Goal: Task Accomplishment & Management: Manage account settings

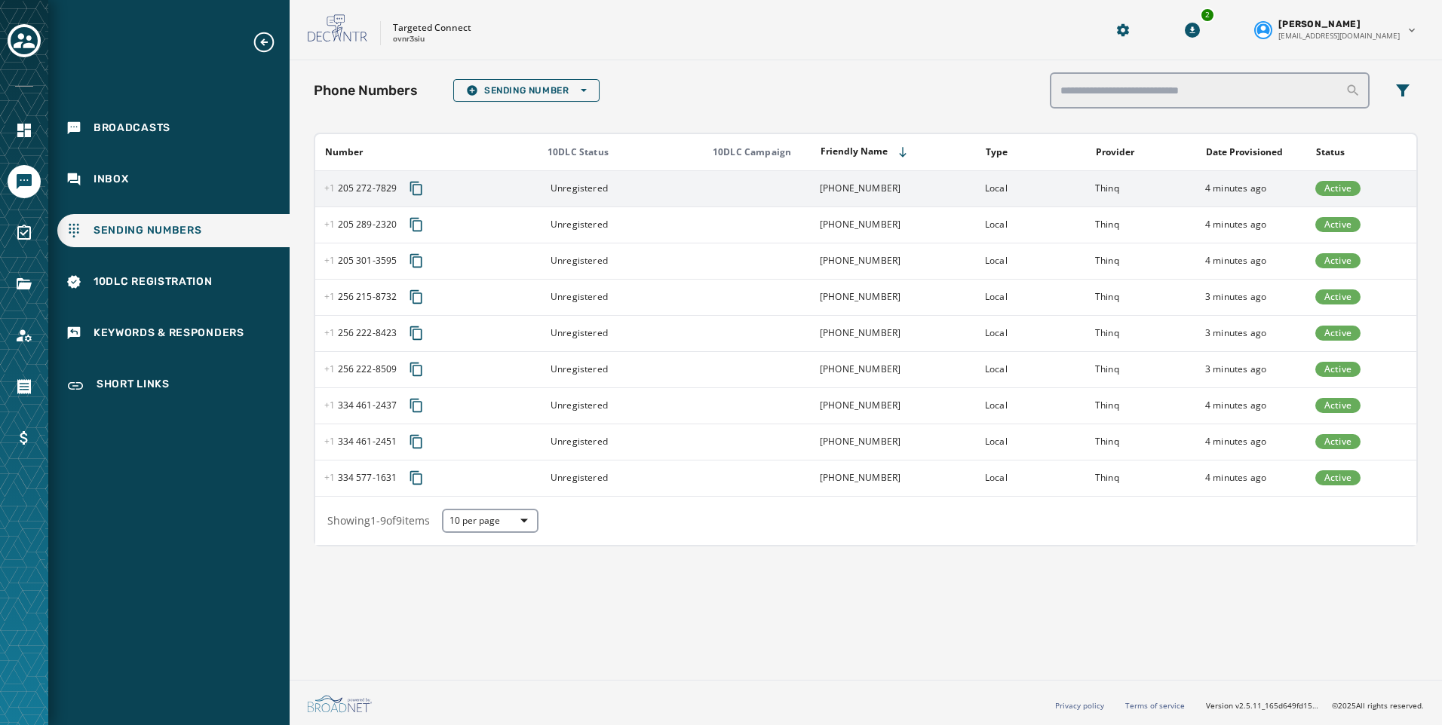
click at [735, 188] on td at bounding box center [756, 188] width 110 height 36
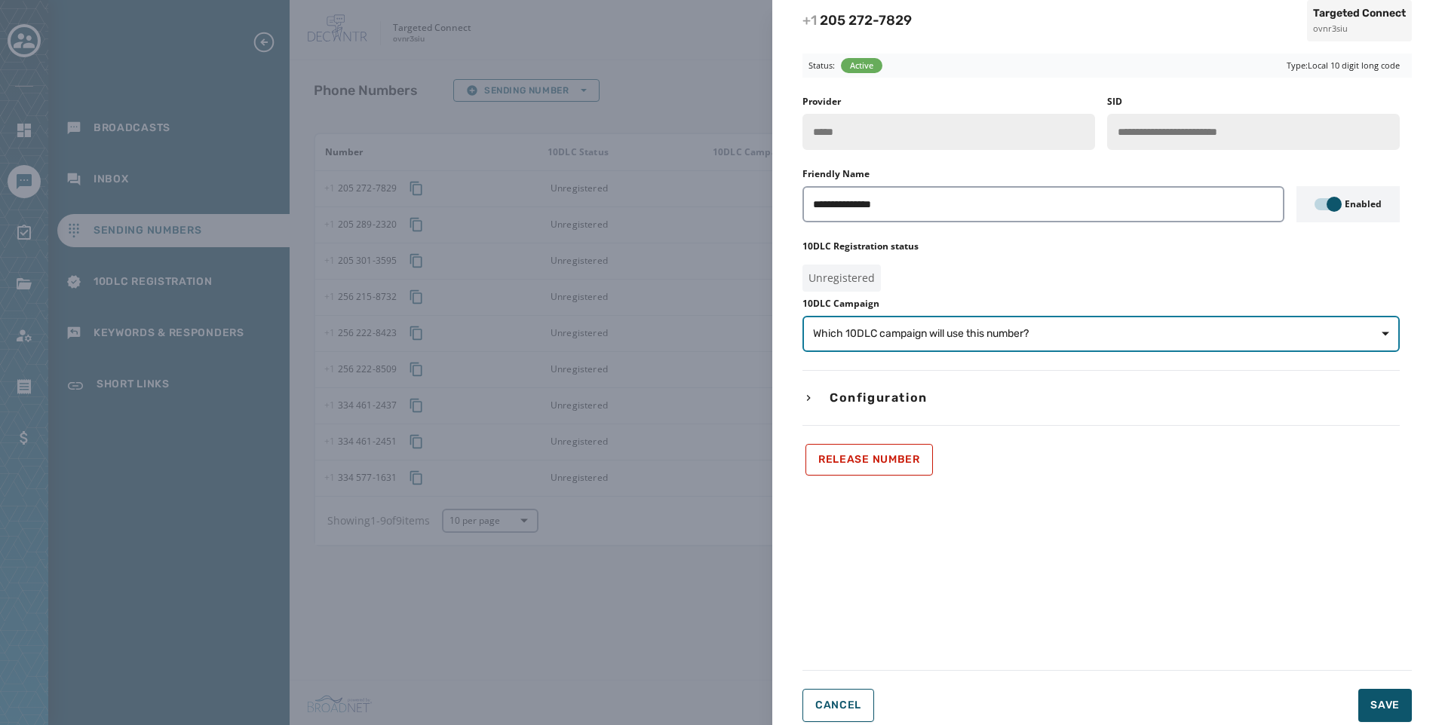
click at [1140, 330] on span "Which 10DLC campaign will use this number?" at bounding box center [1101, 334] width 576 height 15
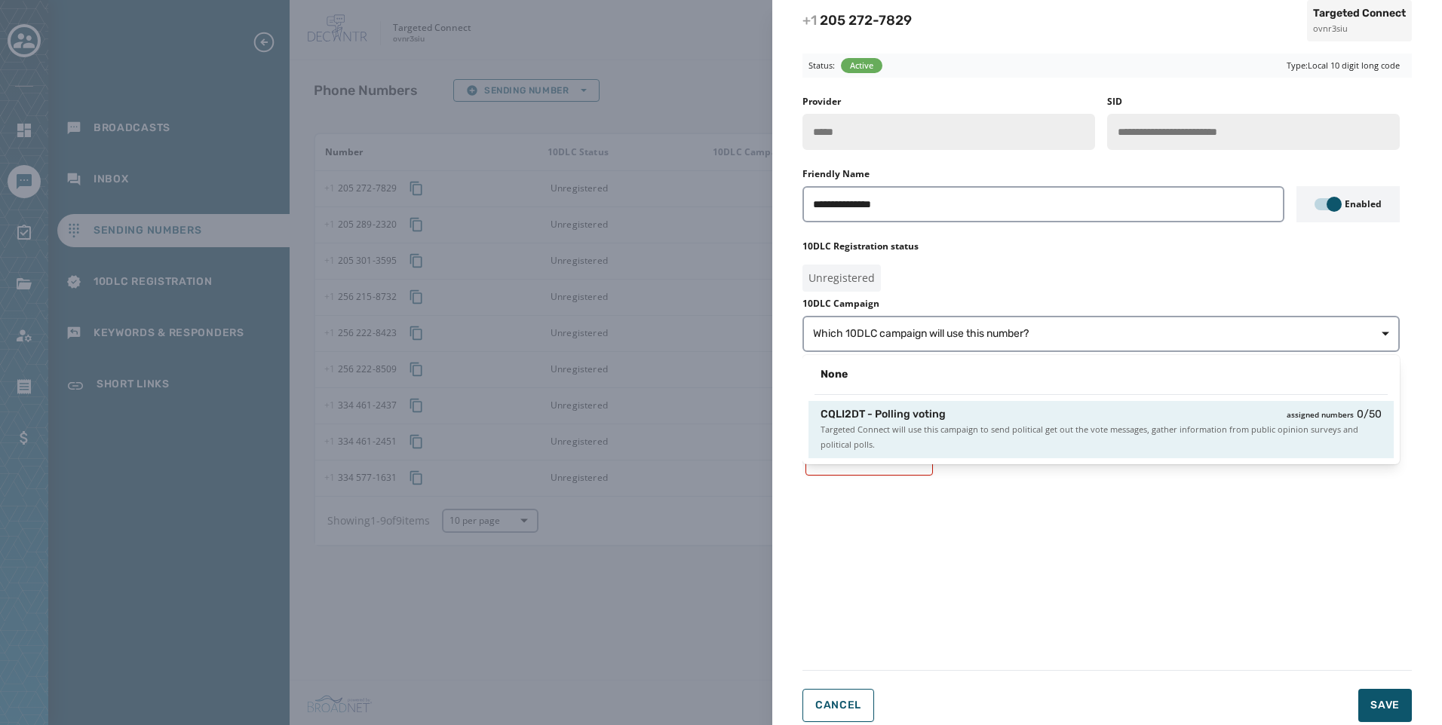
click at [1075, 419] on div "CQLI2DT - Polling voting assigned numbers 0 / 50" at bounding box center [1100, 414] width 561 height 15
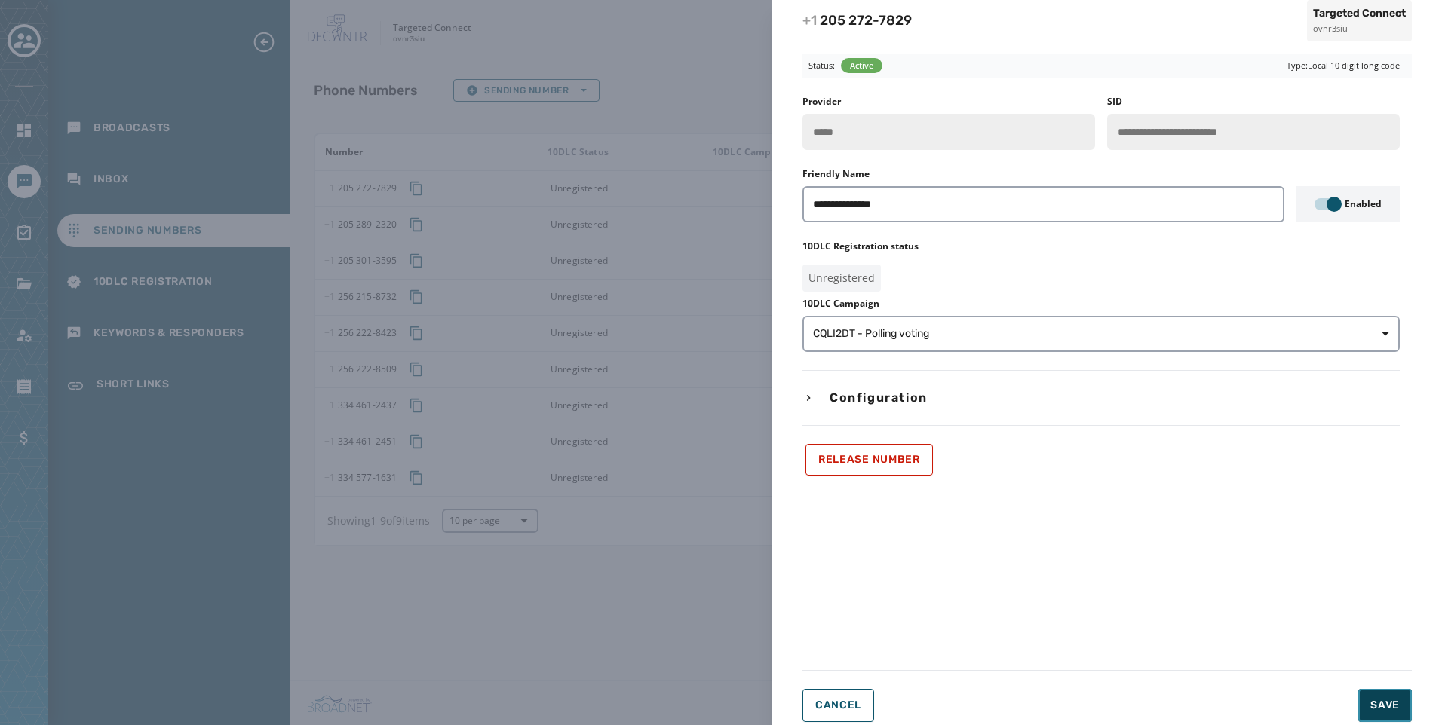
click at [1379, 696] on button "Save" at bounding box center [1385, 705] width 54 height 33
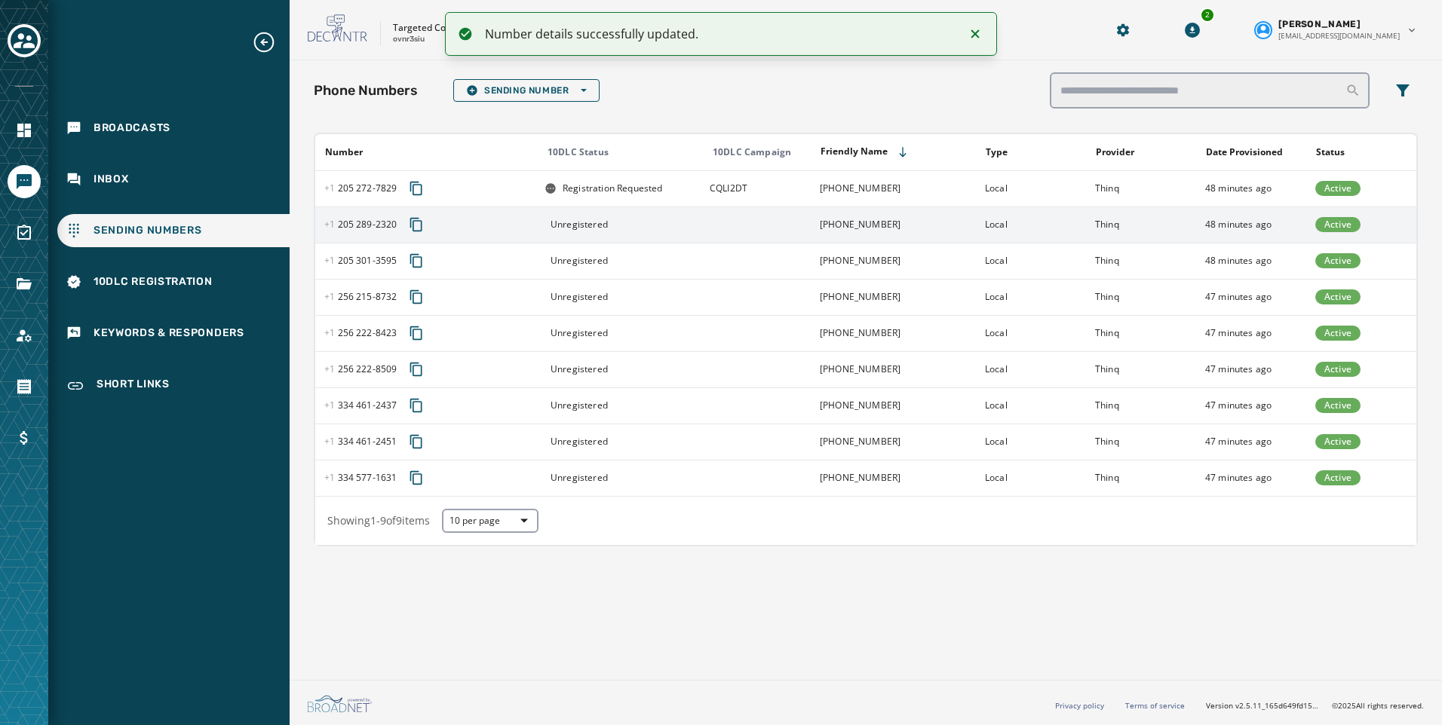
click at [730, 215] on td at bounding box center [756, 225] width 110 height 36
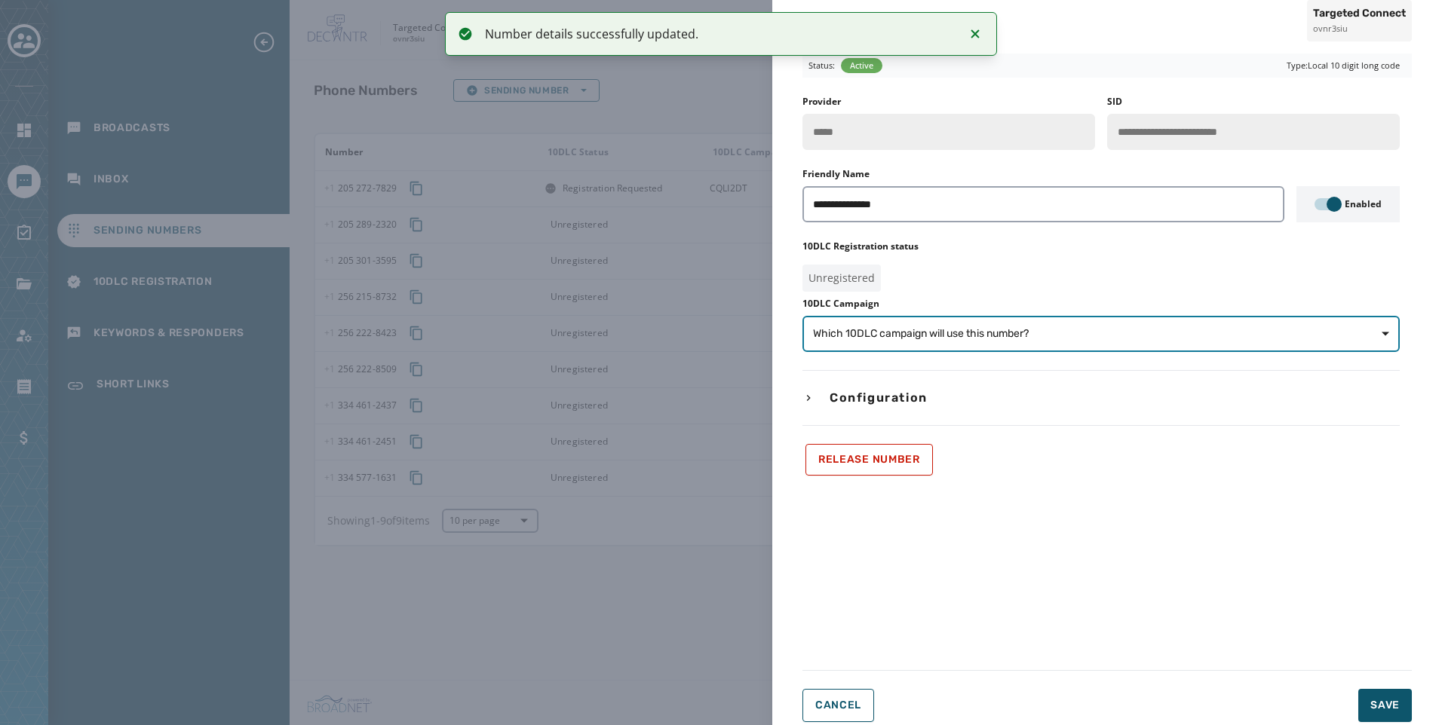
click at [1123, 330] on span "Which 10DLC campaign will use this number?" at bounding box center [1101, 334] width 576 height 15
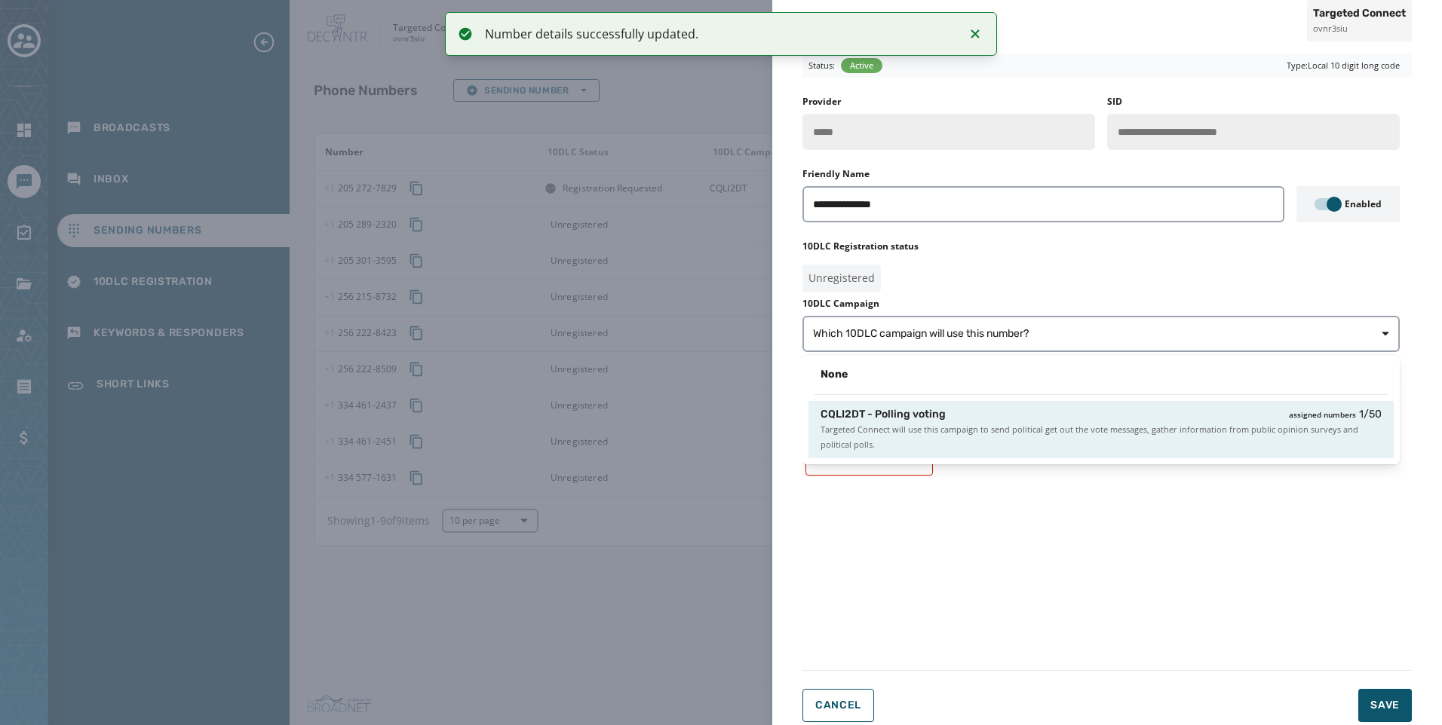
click at [1170, 430] on span "Targeted Connect will use this campaign to send political get out the vote mess…" at bounding box center [1100, 437] width 561 height 30
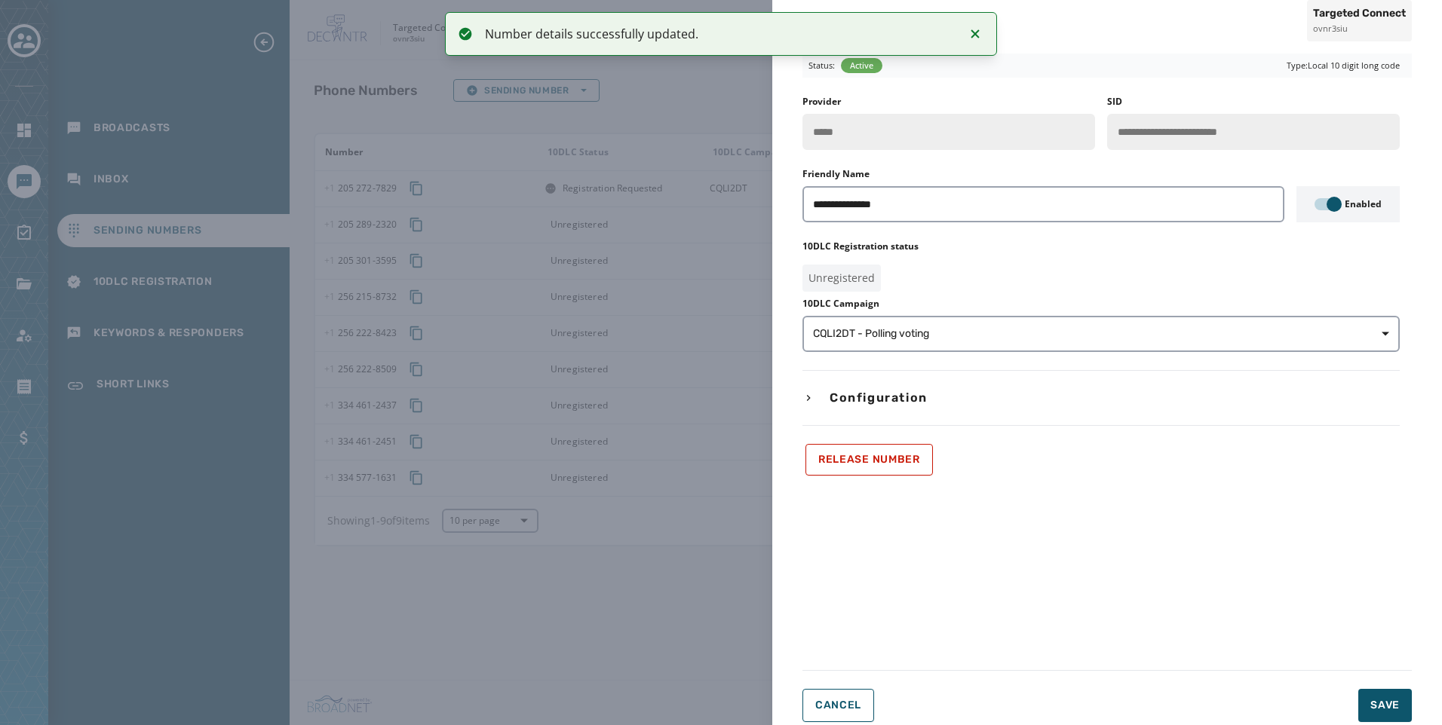
click at [1404, 684] on form "**********" at bounding box center [1106, 389] width 609 height 670
click at [1403, 698] on button "Save" at bounding box center [1385, 705] width 54 height 33
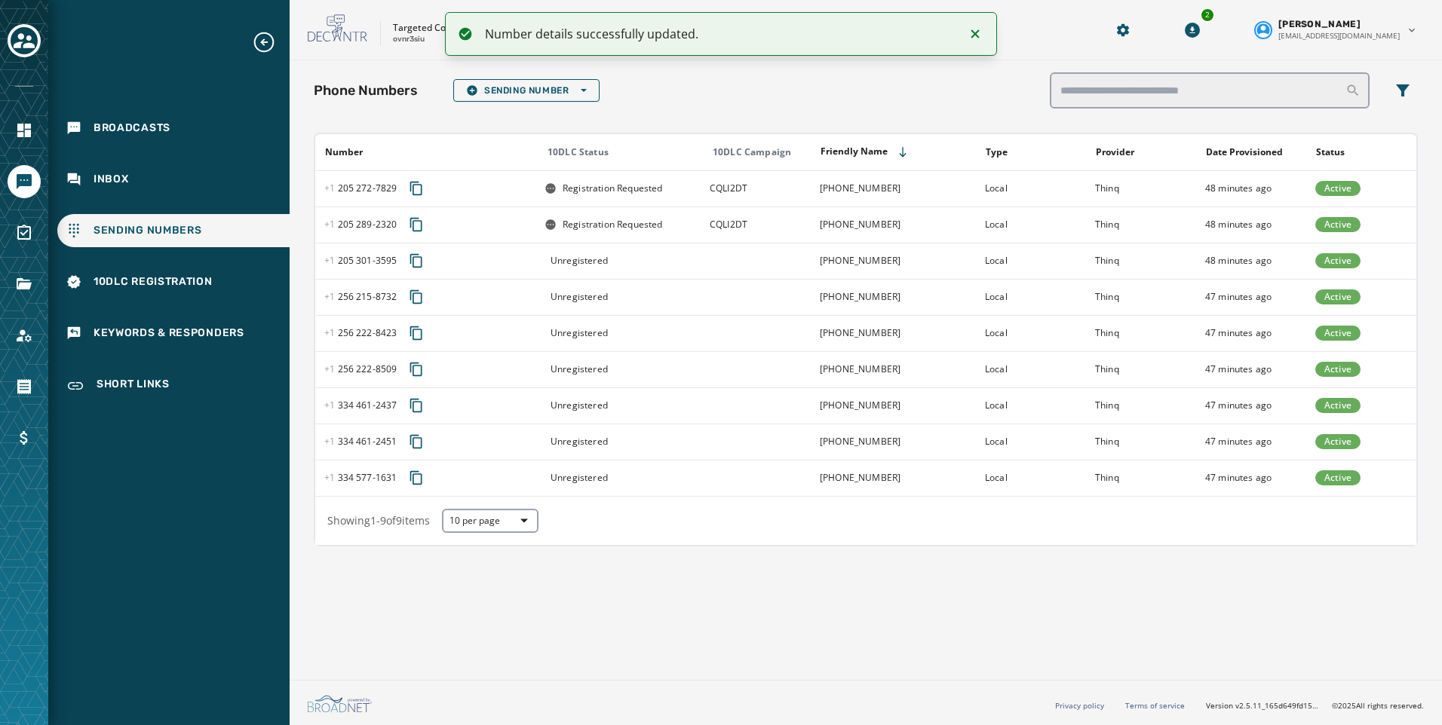
click at [725, 253] on td at bounding box center [756, 261] width 110 height 36
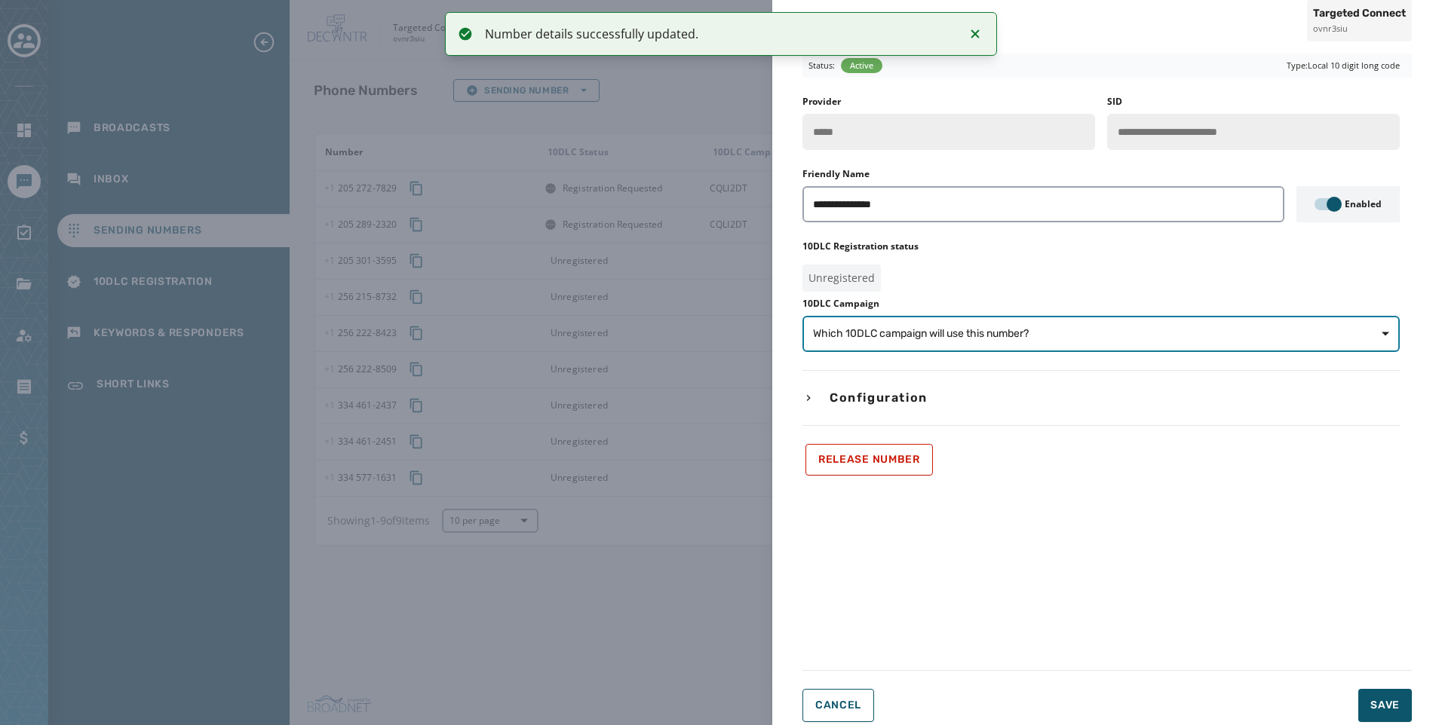
click at [1167, 337] on span "Which 10DLC campaign will use this number?" at bounding box center [1101, 334] width 576 height 15
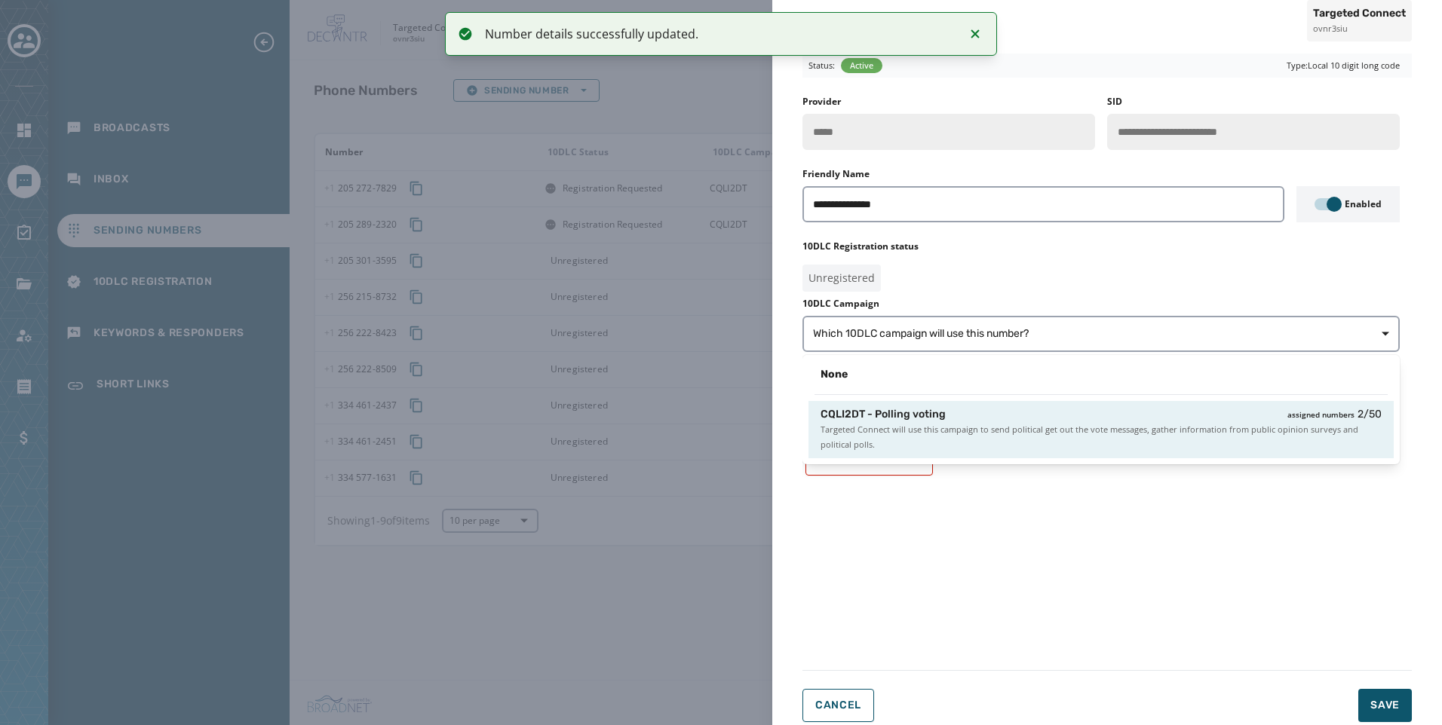
click at [1170, 439] on span "Targeted Connect will use this campaign to send political get out the vote mess…" at bounding box center [1100, 437] width 561 height 30
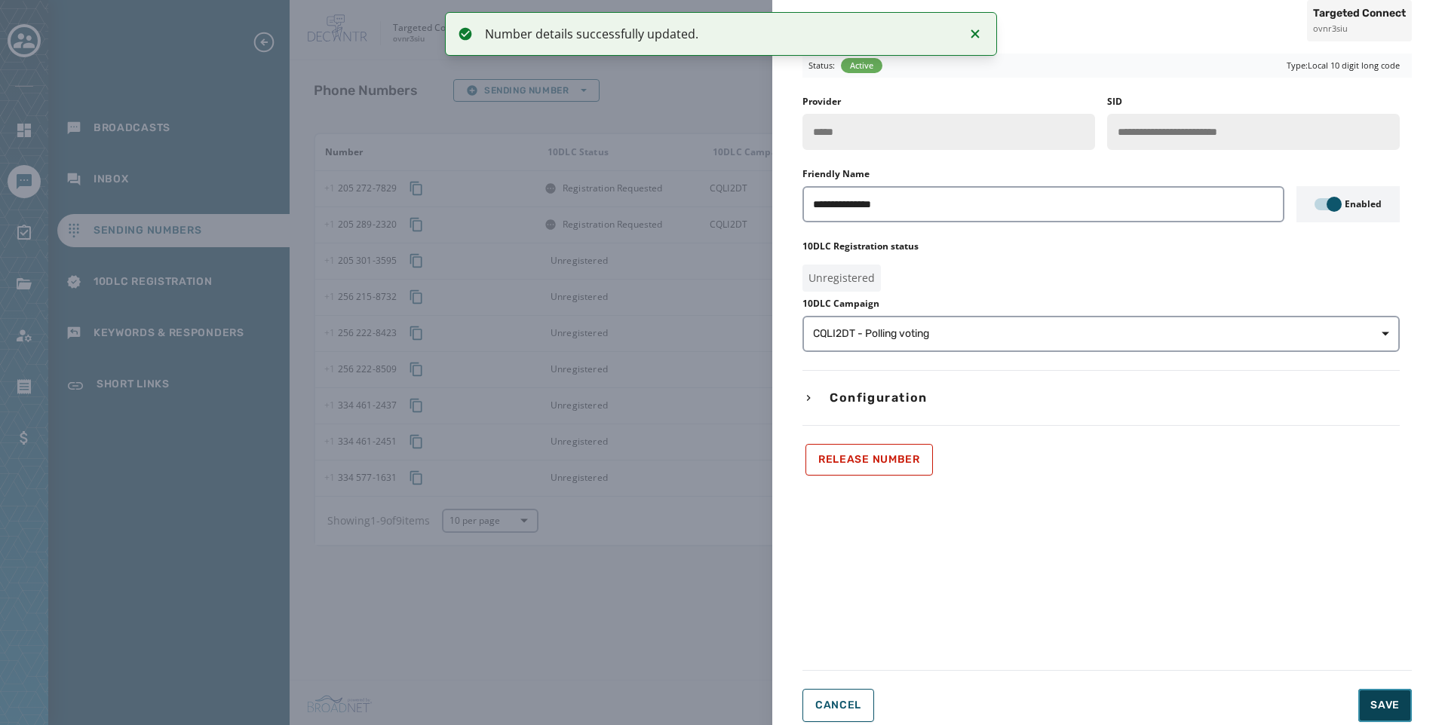
click at [1385, 701] on span "Save" at bounding box center [1384, 705] width 29 height 15
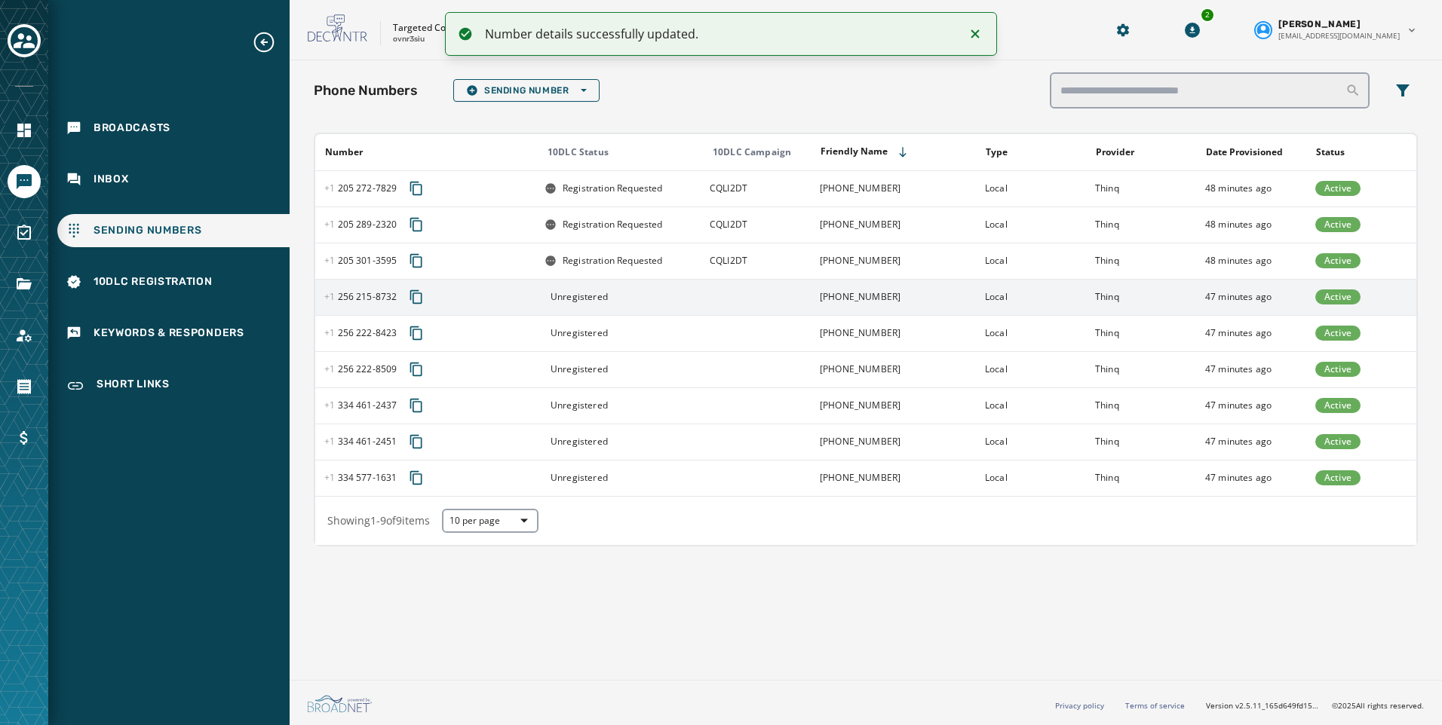
click at [747, 302] on td at bounding box center [756, 297] width 110 height 36
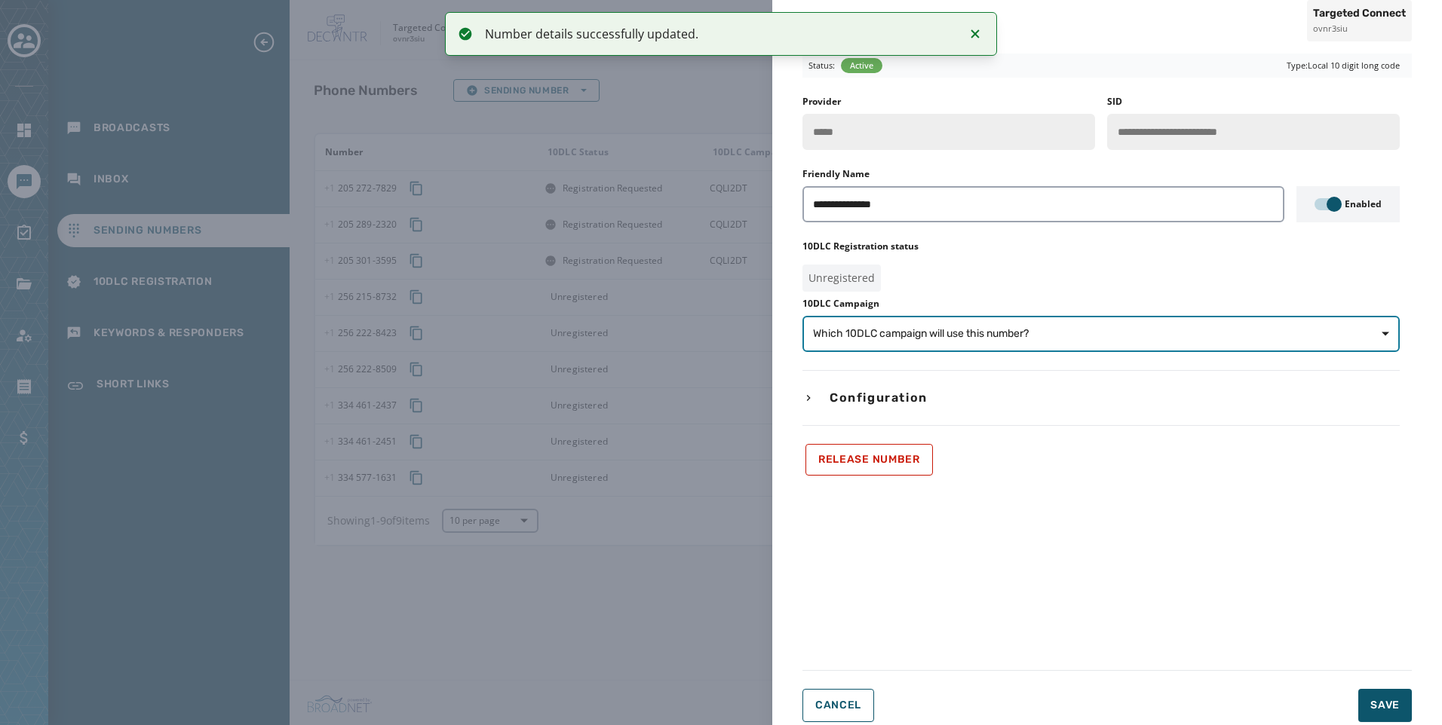
click at [1184, 336] on span "Which 10DLC campaign will use this number?" at bounding box center [1101, 334] width 576 height 15
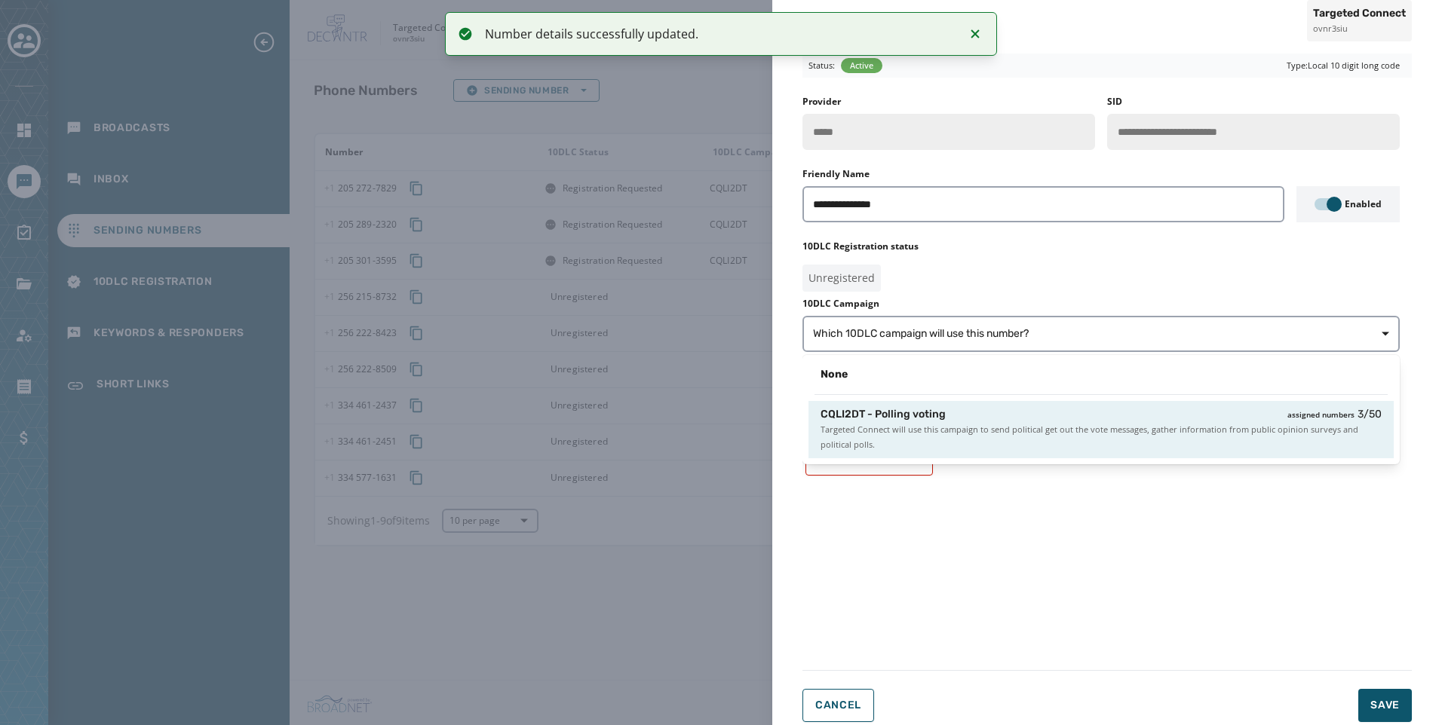
click at [1206, 440] on span "Targeted Connect will use this campaign to send political get out the vote mess…" at bounding box center [1100, 437] width 561 height 30
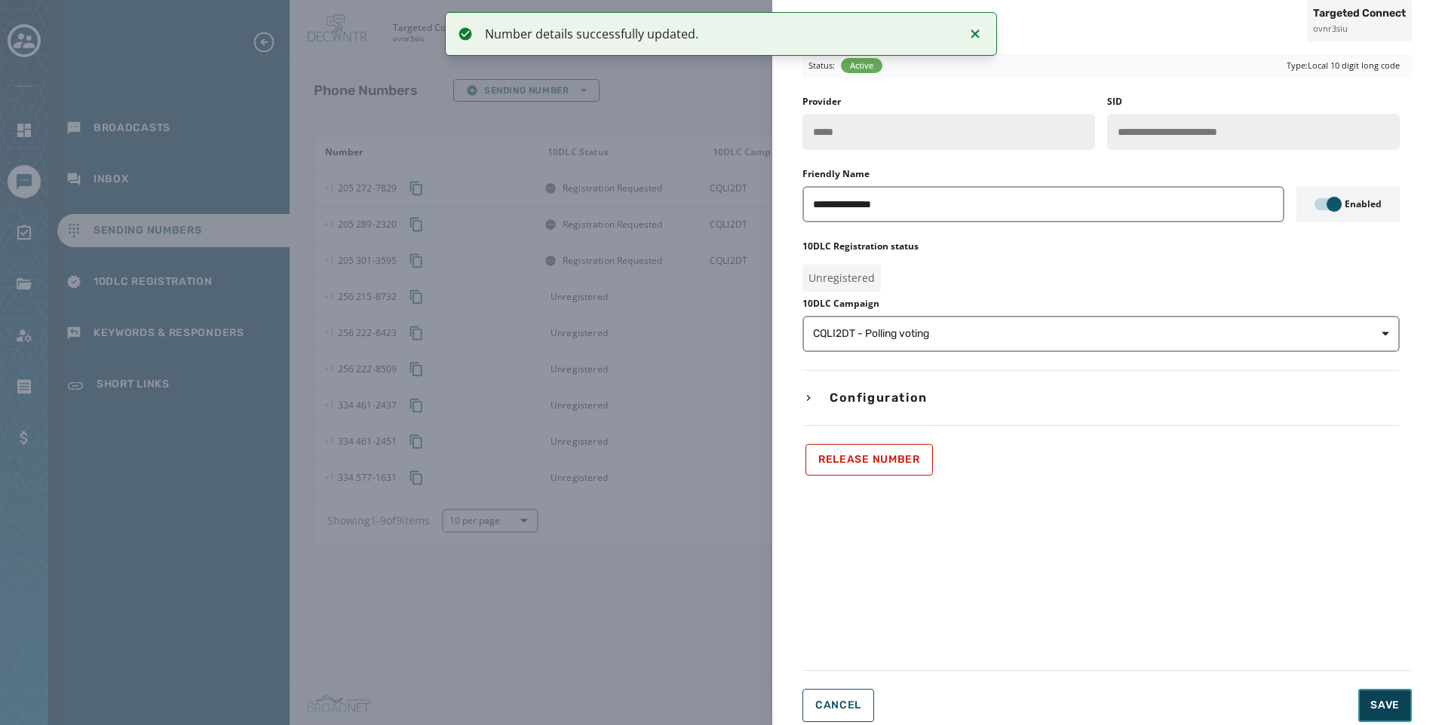
click at [1378, 689] on button "Save" at bounding box center [1385, 705] width 54 height 33
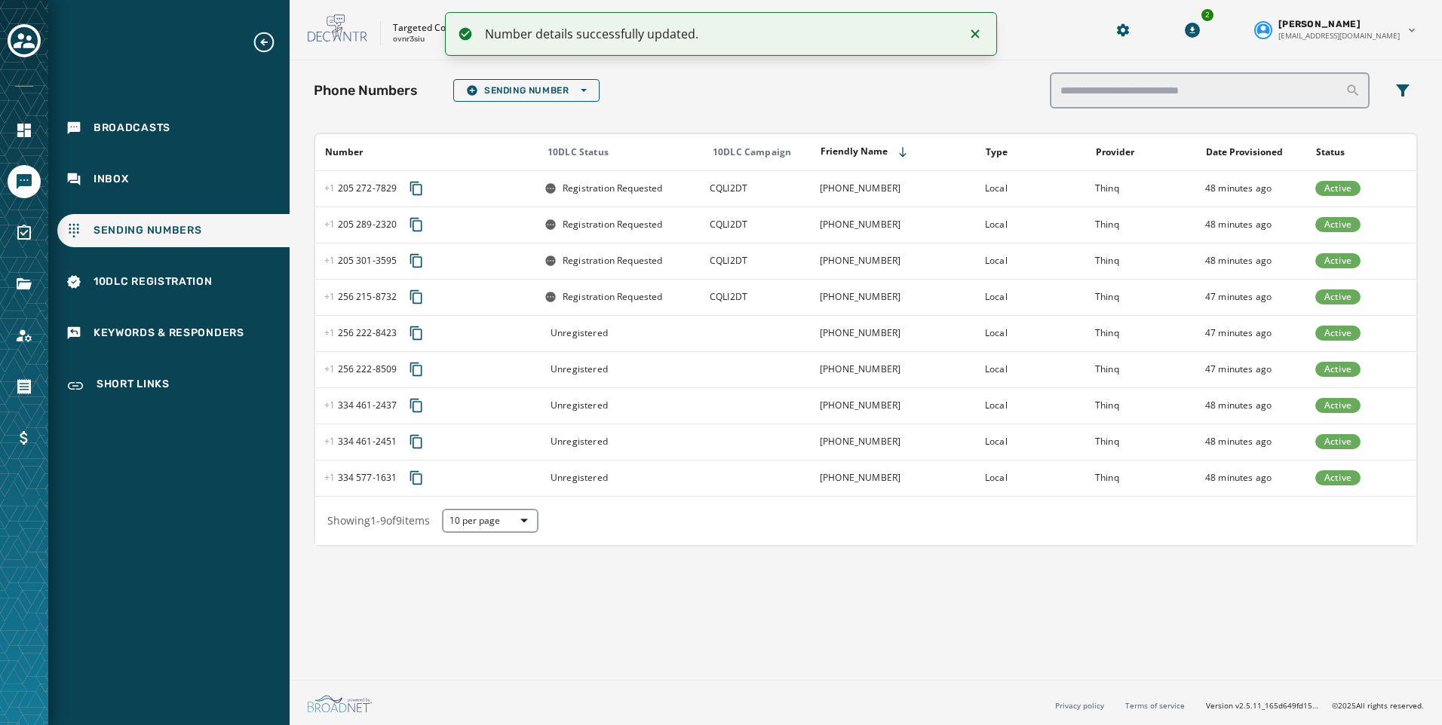
click at [683, 323] on td "Unregistered" at bounding box center [617, 333] width 165 height 36
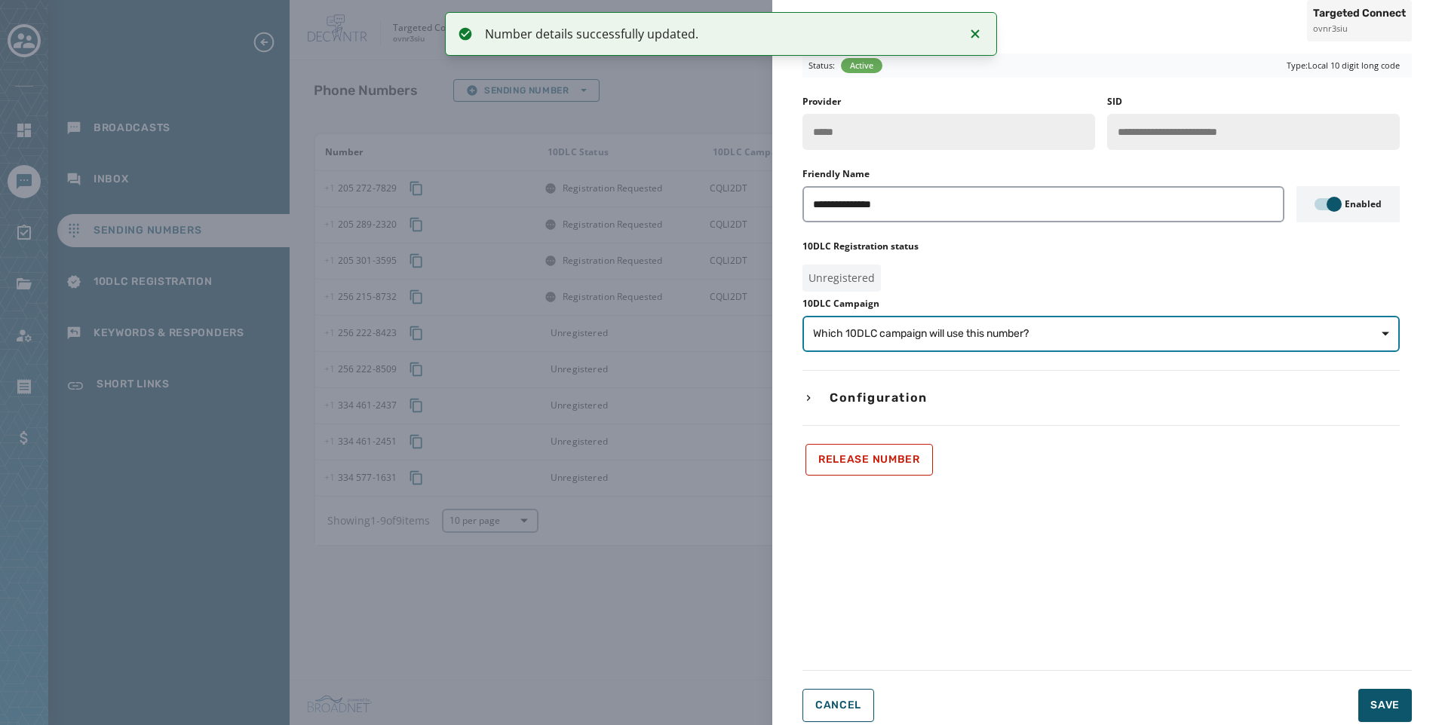
click at [1118, 330] on span "Which 10DLC campaign will use this number?" at bounding box center [1101, 334] width 576 height 15
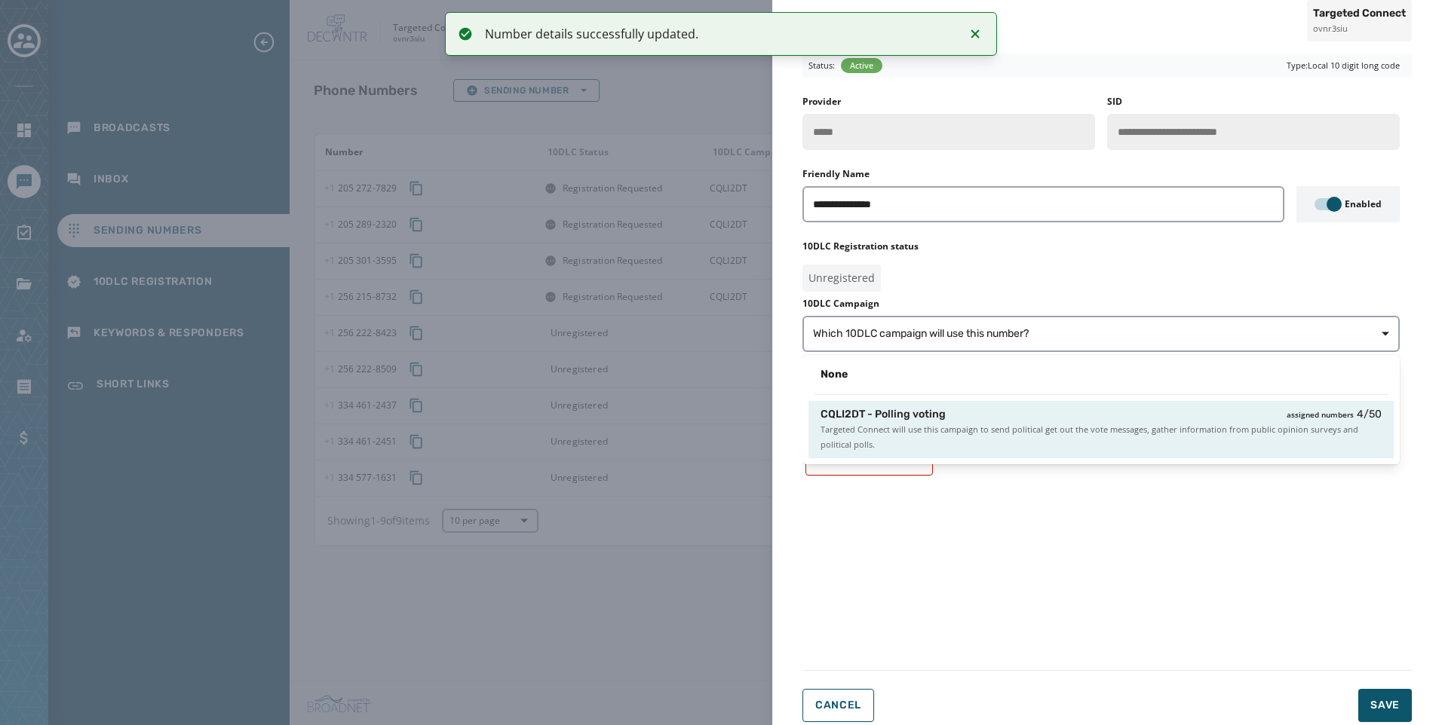
click at [1130, 431] on span "Targeted Connect will use this campaign to send political get out the vote mess…" at bounding box center [1100, 437] width 561 height 30
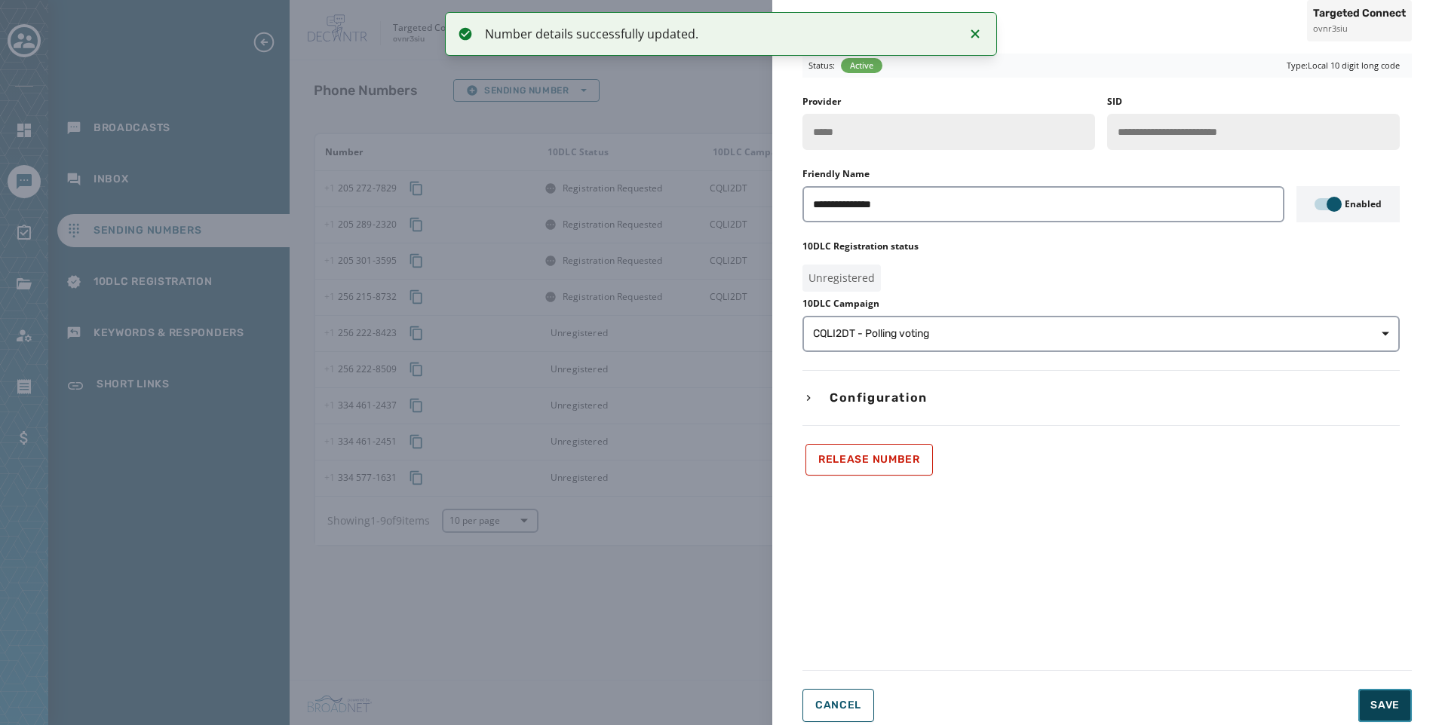
click at [1383, 699] on span "Save" at bounding box center [1384, 705] width 29 height 15
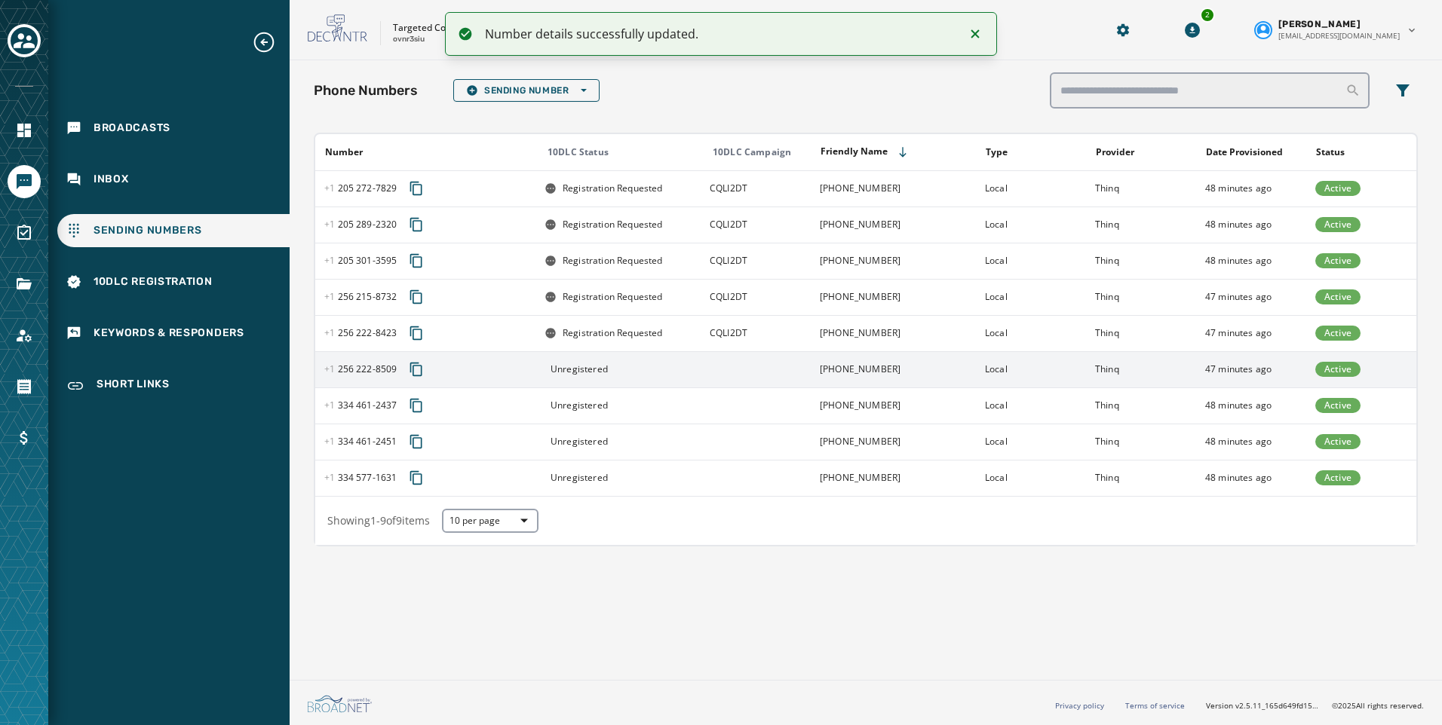
click at [781, 368] on td at bounding box center [756, 369] width 110 height 36
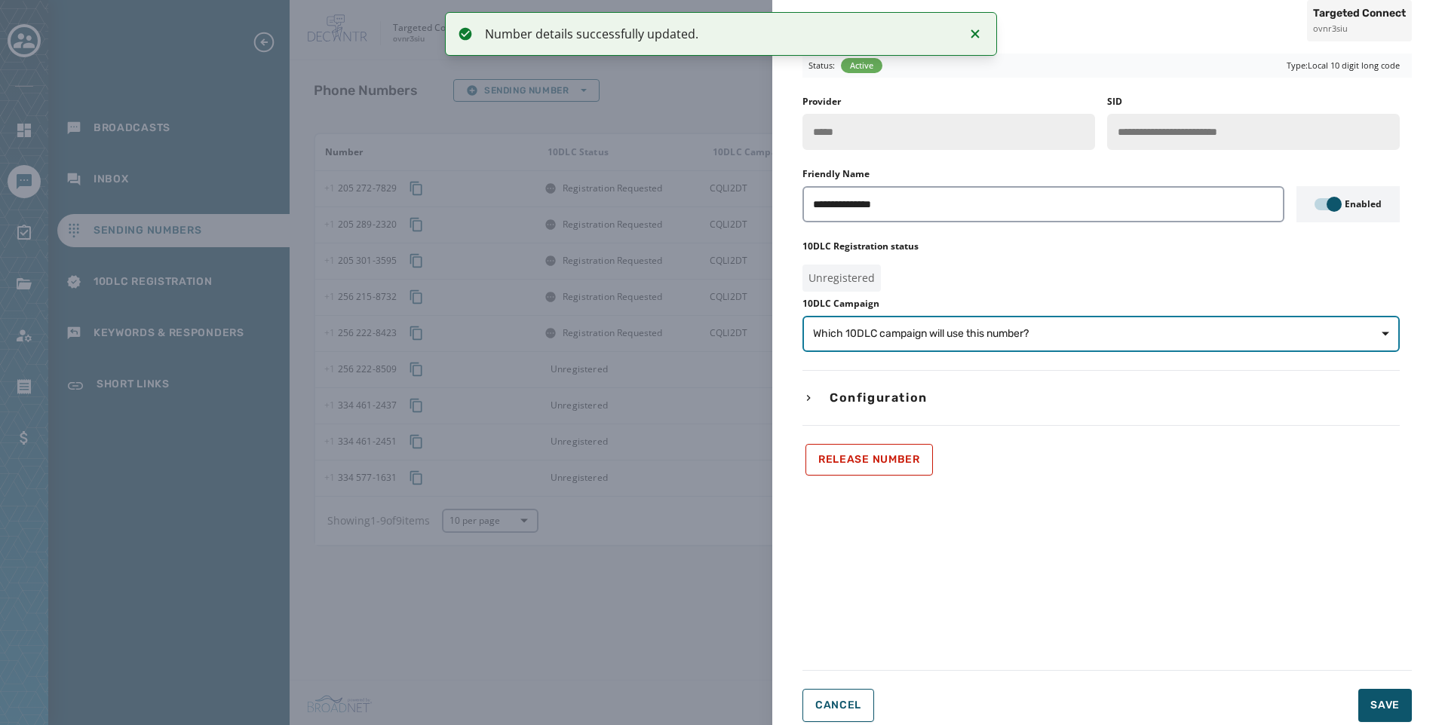
click at [1213, 335] on span "Which 10DLC campaign will use this number?" at bounding box center [1101, 334] width 576 height 15
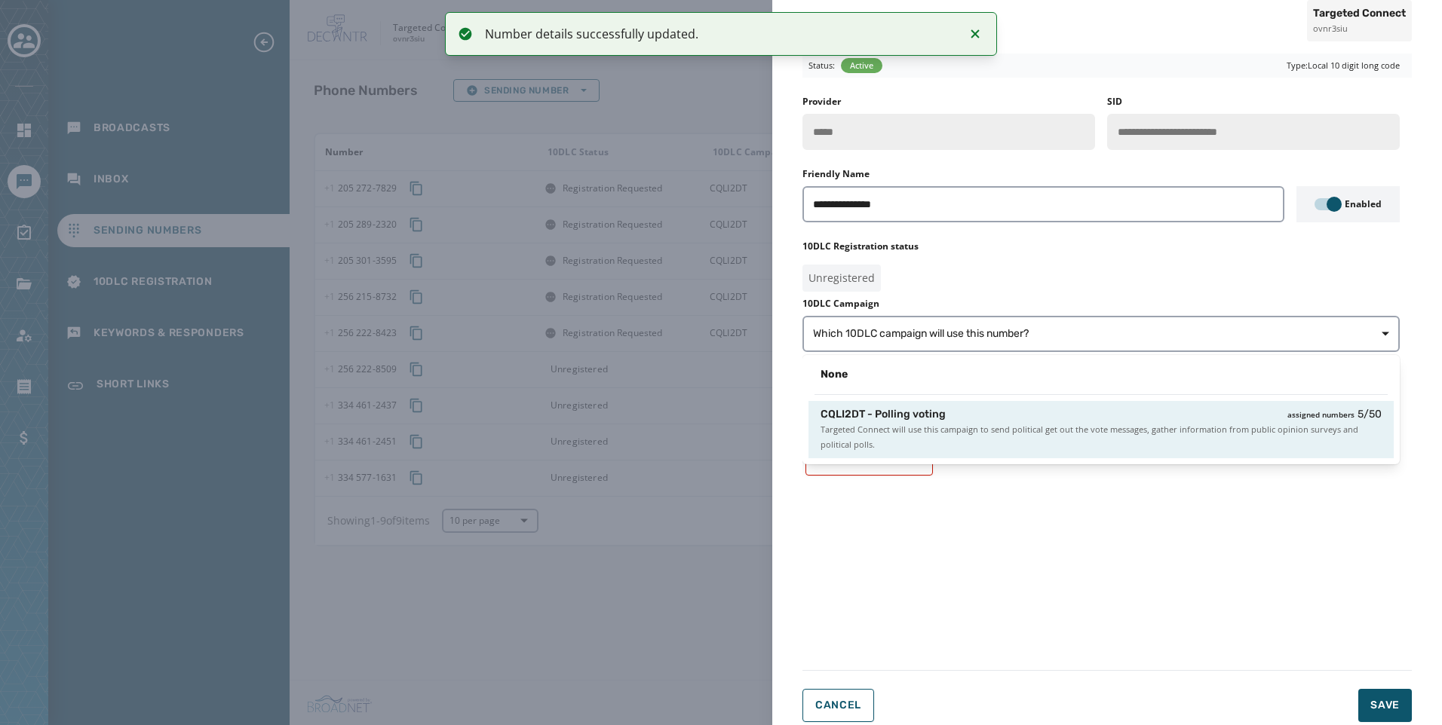
click at [1238, 427] on span "Targeted Connect will use this campaign to send political get out the vote mess…" at bounding box center [1100, 437] width 561 height 30
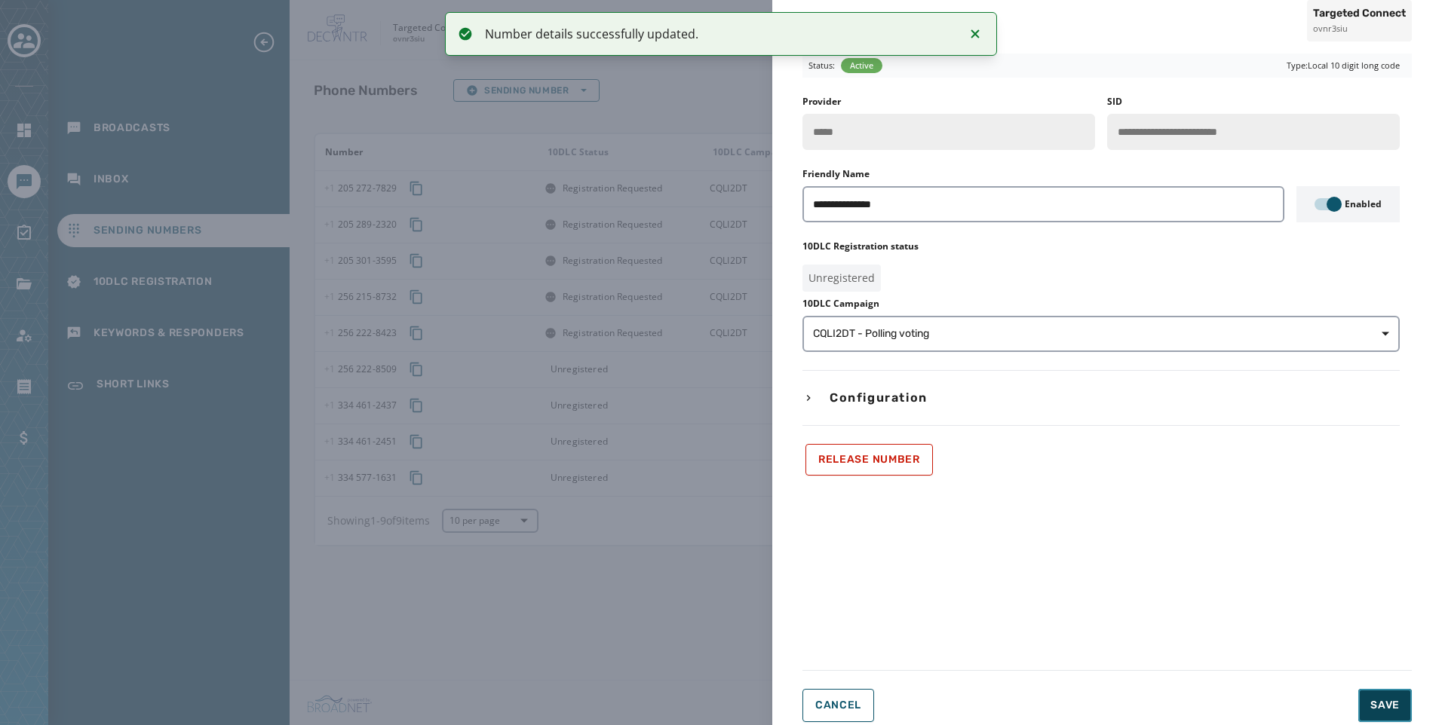
click at [1368, 690] on button "Save" at bounding box center [1385, 705] width 54 height 33
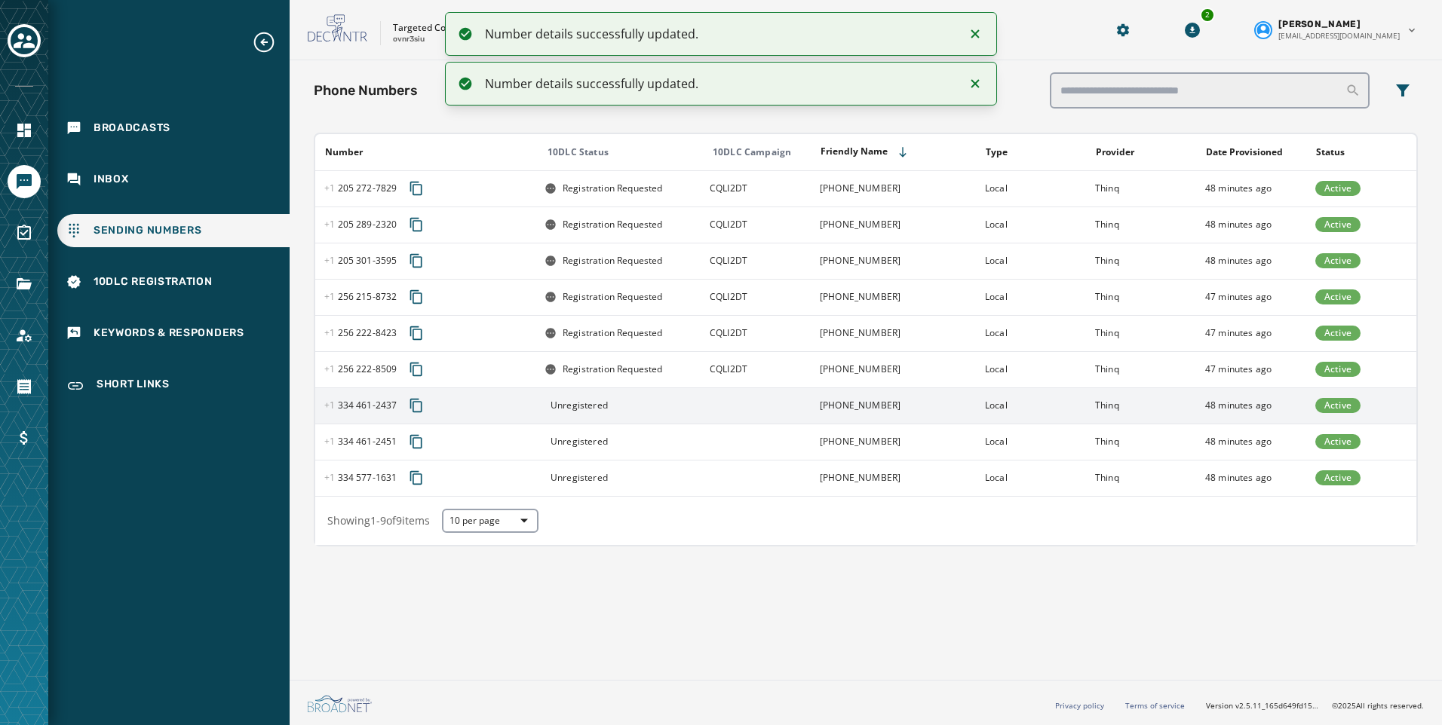
click at [718, 406] on td at bounding box center [756, 406] width 110 height 36
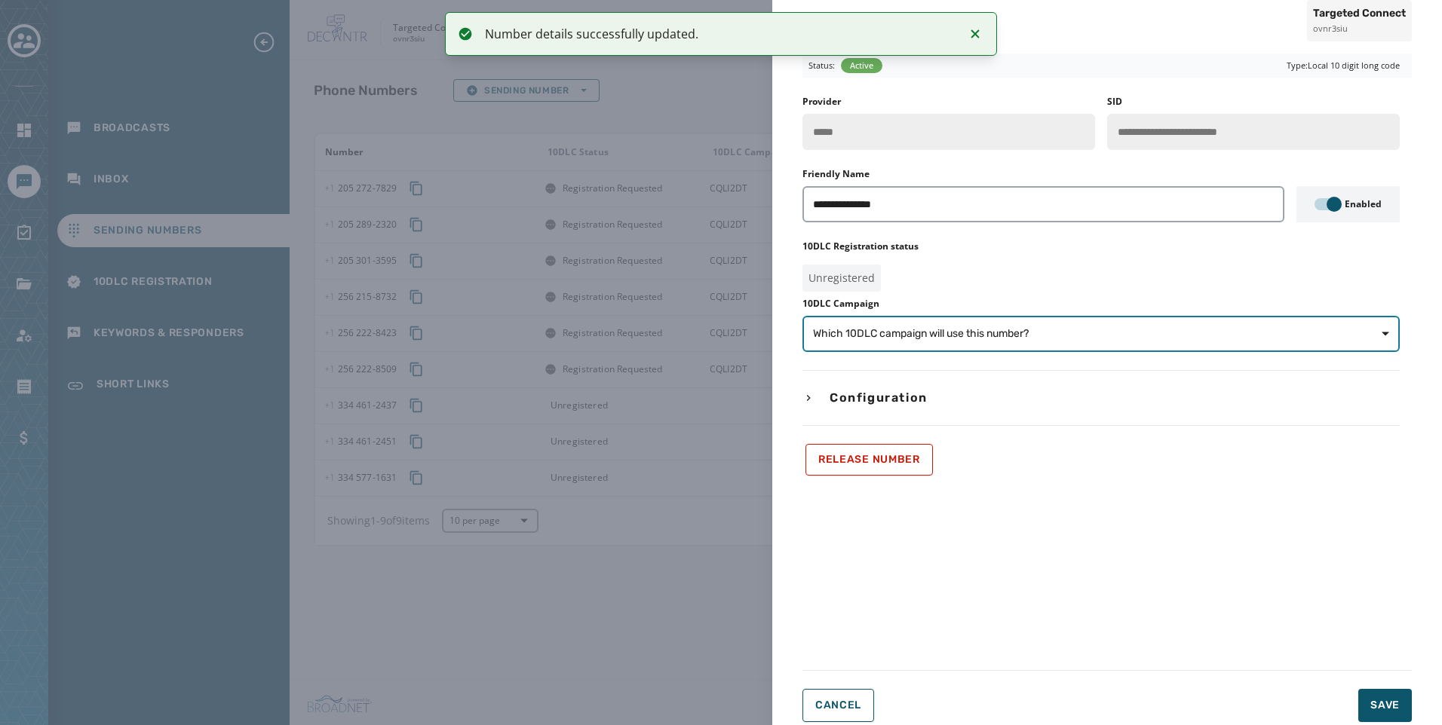
click at [1001, 343] on button "Which 10DLC campaign will use this number?" at bounding box center [1100, 334] width 597 height 36
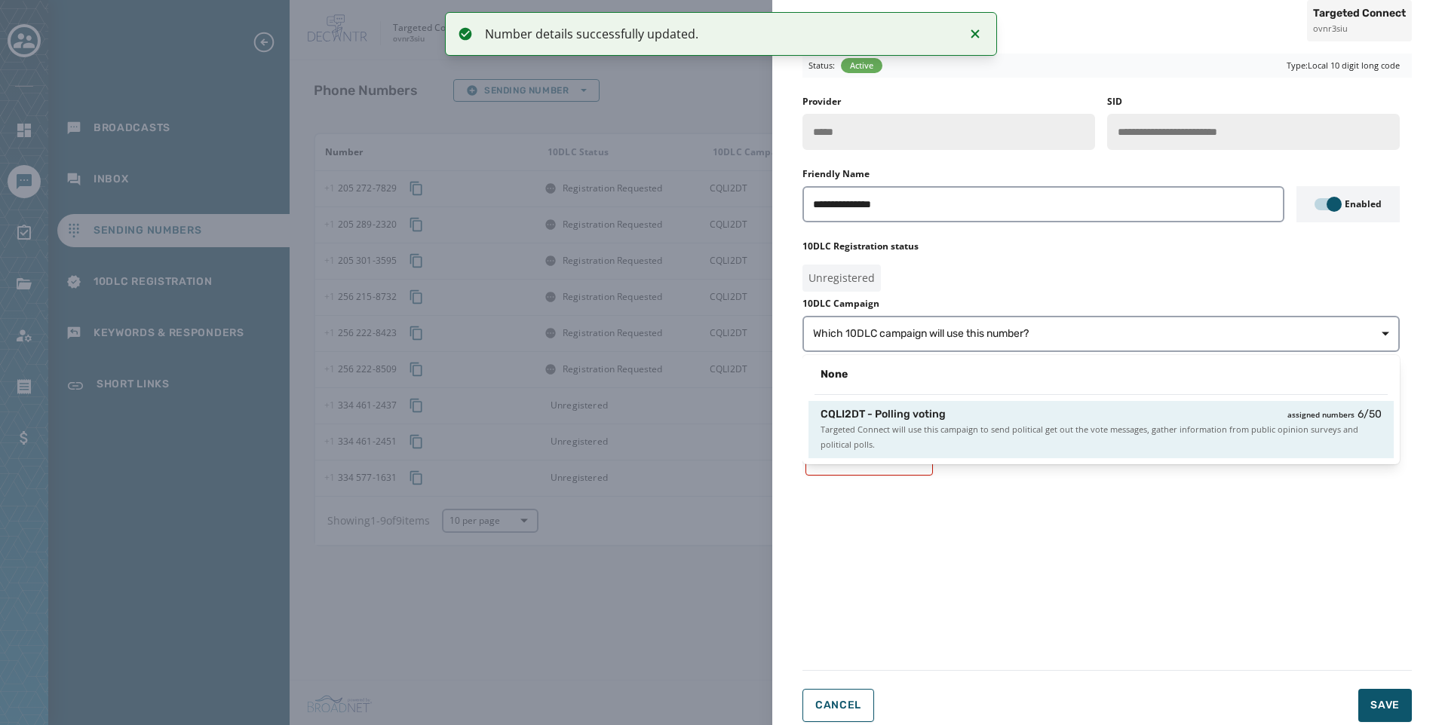
click at [1015, 432] on span "Targeted Connect will use this campaign to send political get out the vote mess…" at bounding box center [1100, 437] width 561 height 30
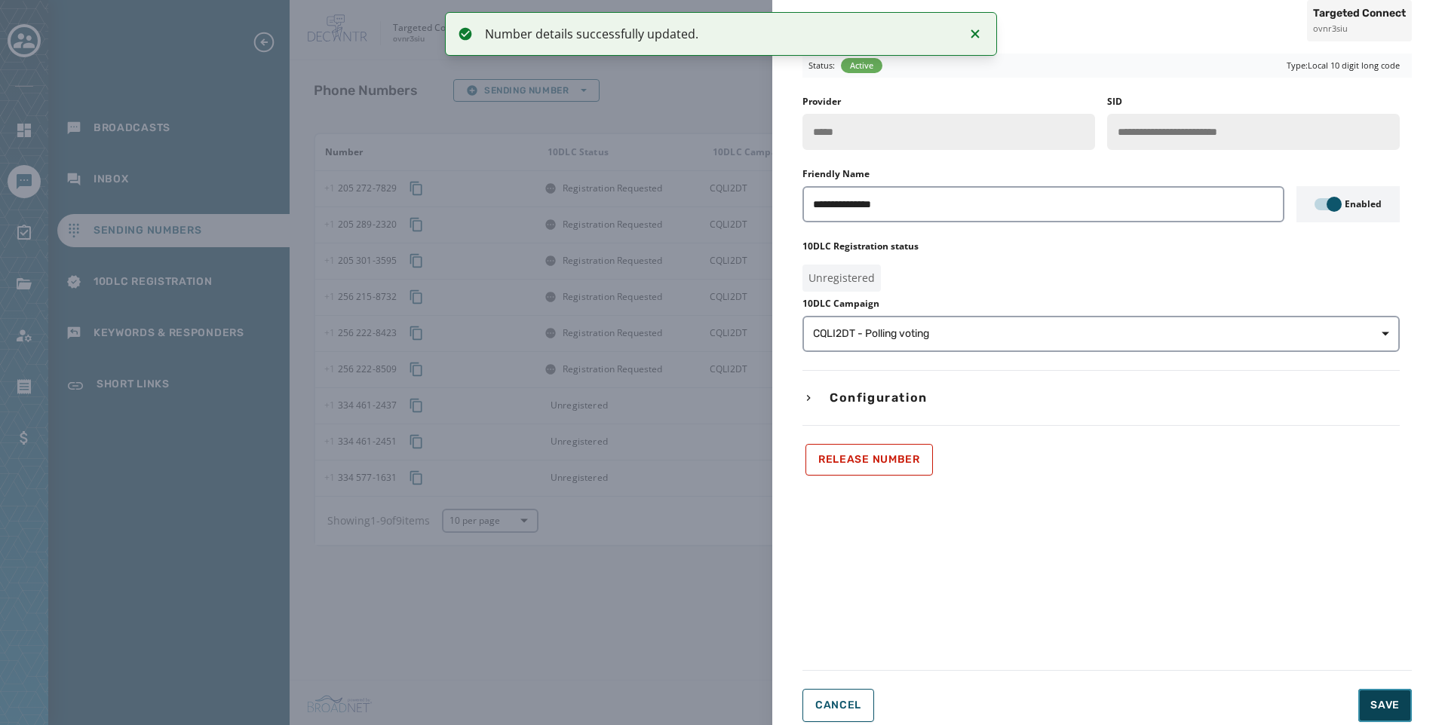
click at [1409, 708] on button "Save" at bounding box center [1385, 705] width 54 height 33
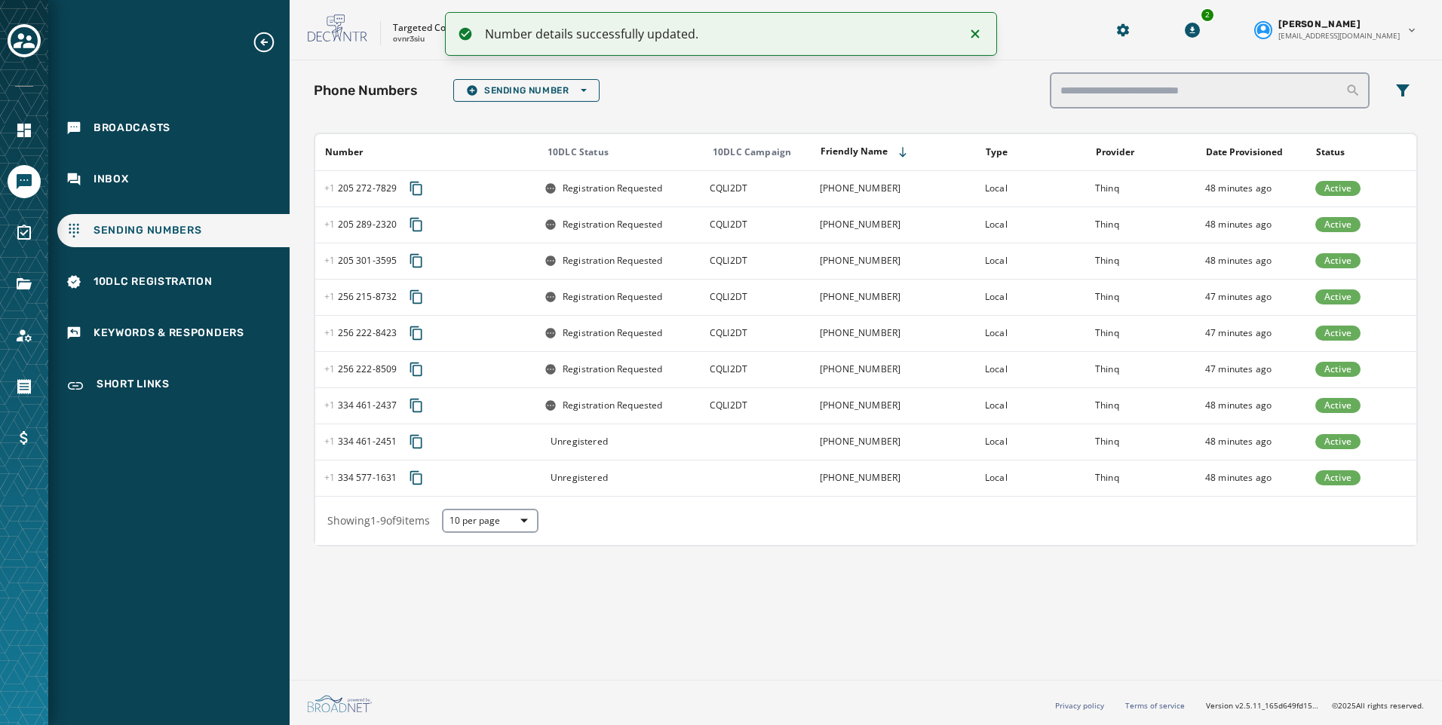
click at [741, 442] on td at bounding box center [756, 442] width 110 height 36
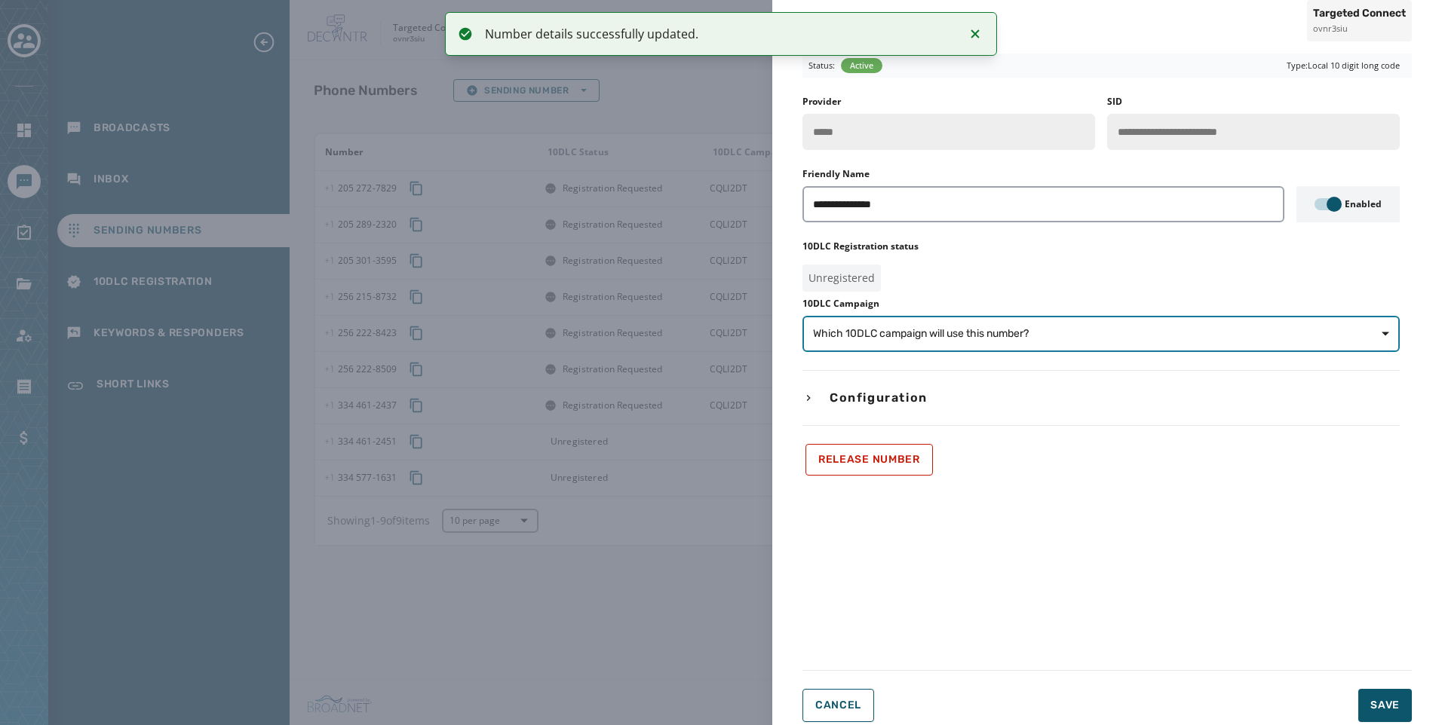
click at [1127, 340] on span "Which 10DLC campaign will use this number?" at bounding box center [1101, 334] width 576 height 15
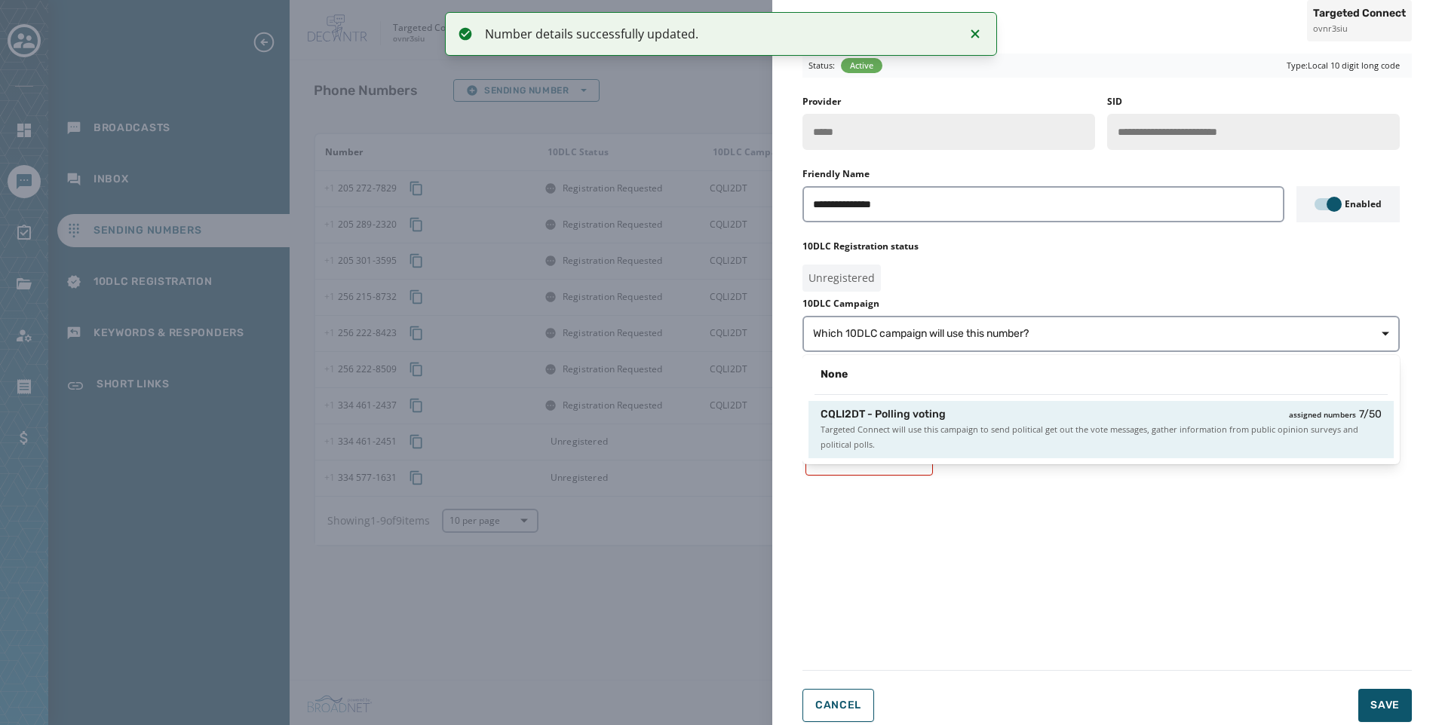
click at [1136, 409] on div "CQLI2DT - Polling voting assigned numbers 7 / 50" at bounding box center [1100, 414] width 561 height 15
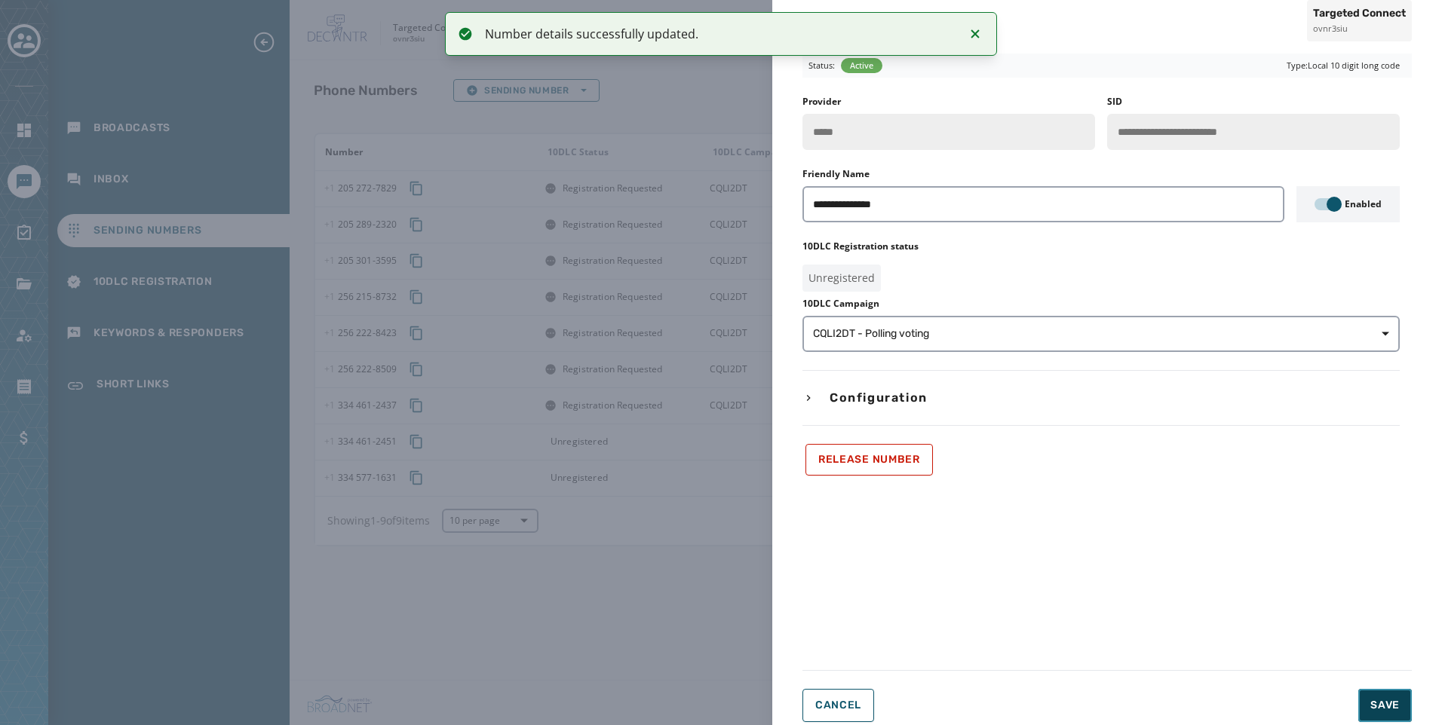
click at [1400, 707] on button "Save" at bounding box center [1385, 705] width 54 height 33
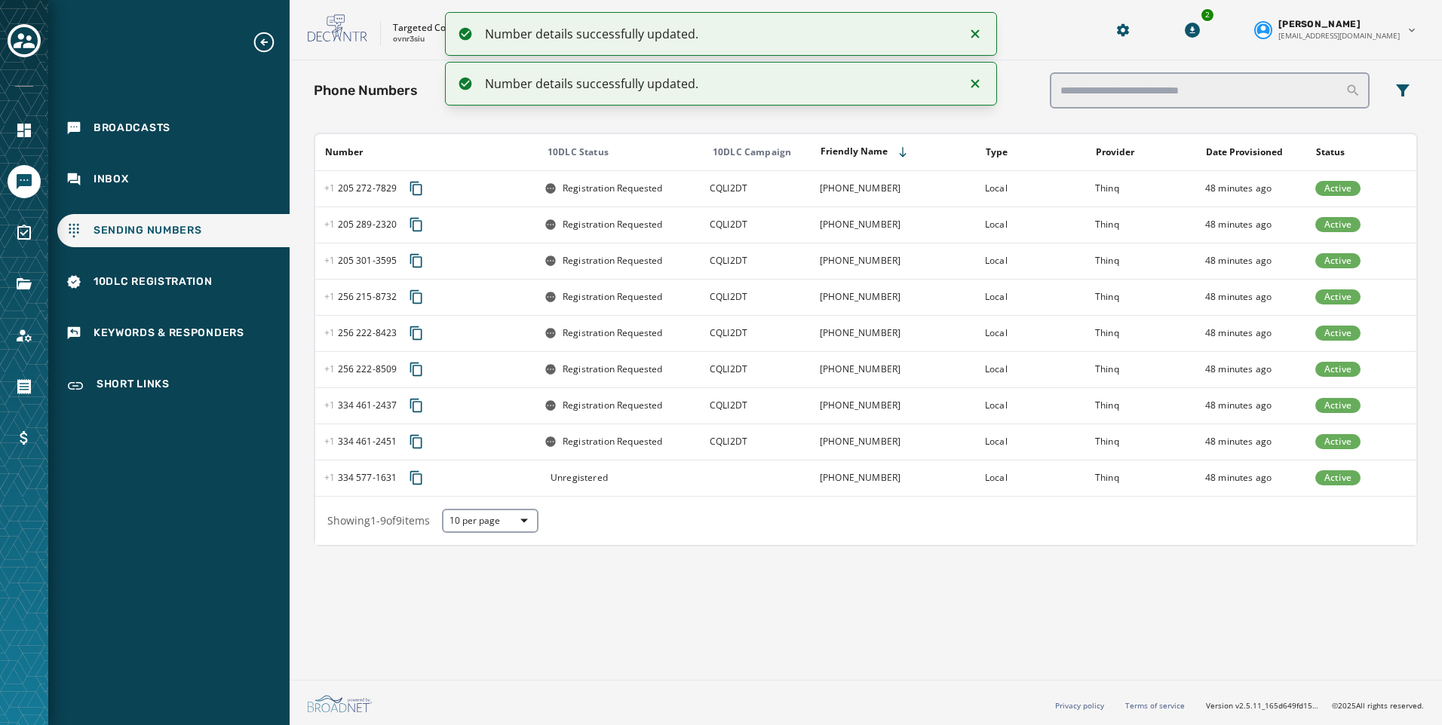
click at [694, 473] on div "Unregistered" at bounding box center [621, 478] width 155 height 12
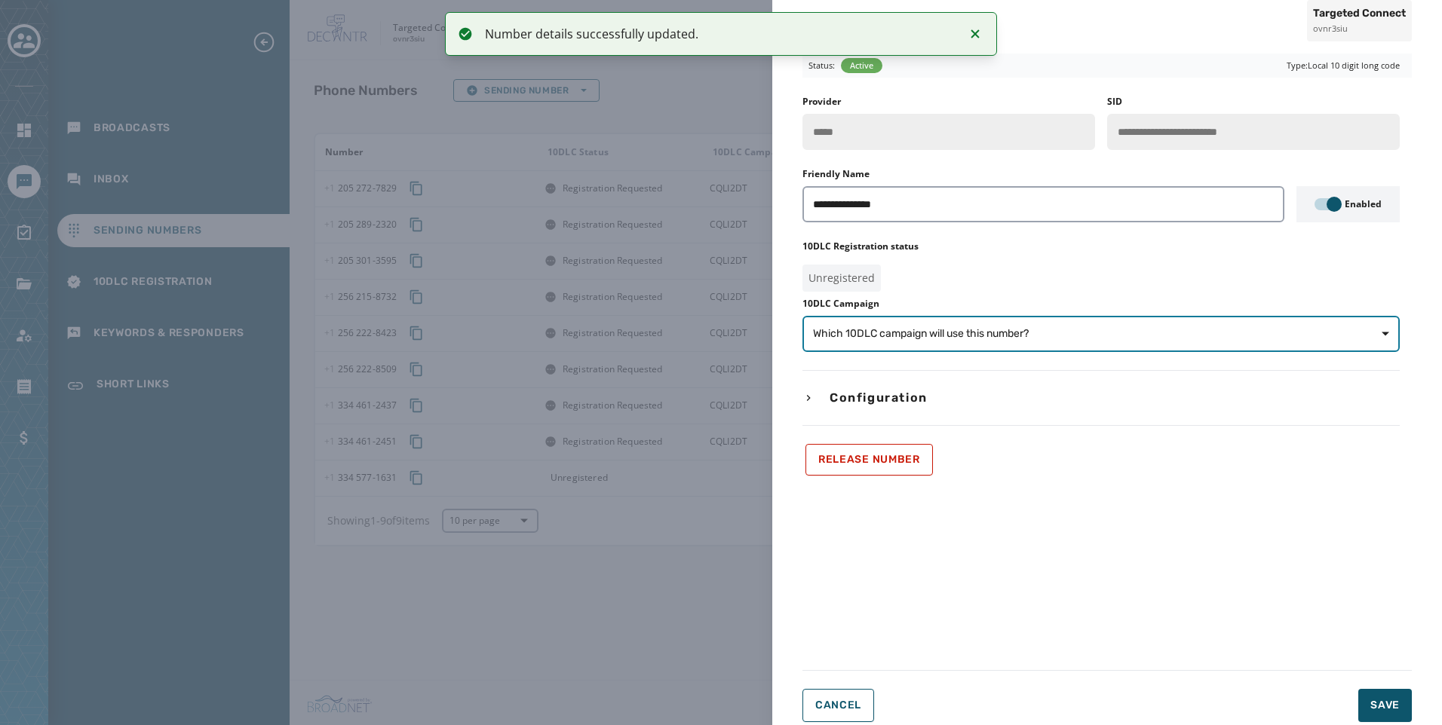
click at [1035, 317] on button "Which 10DLC campaign will use this number?" at bounding box center [1100, 334] width 597 height 36
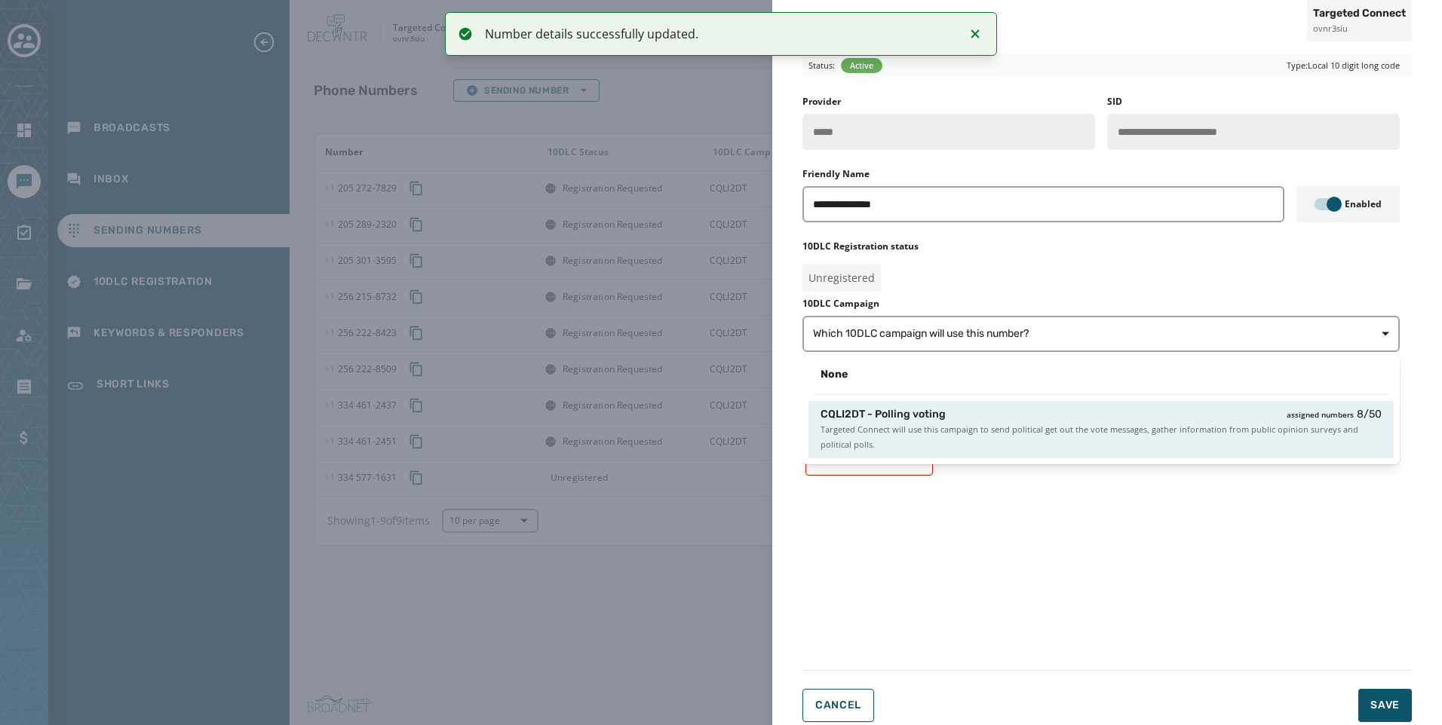
click at [1074, 428] on span "Targeted Connect will use this campaign to send political get out the vote mess…" at bounding box center [1100, 437] width 561 height 30
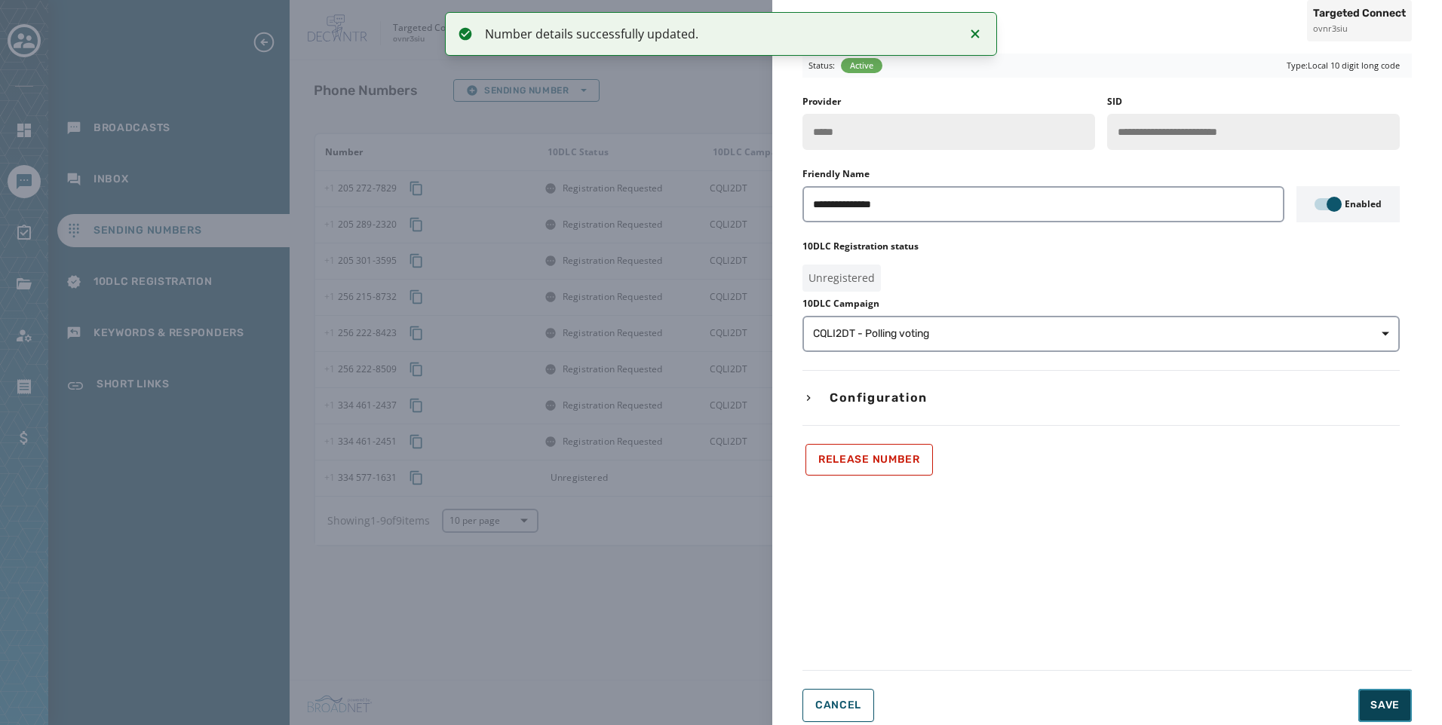
click at [1400, 710] on button "Save" at bounding box center [1385, 705] width 54 height 33
